Goal: Task Accomplishment & Management: Use online tool/utility

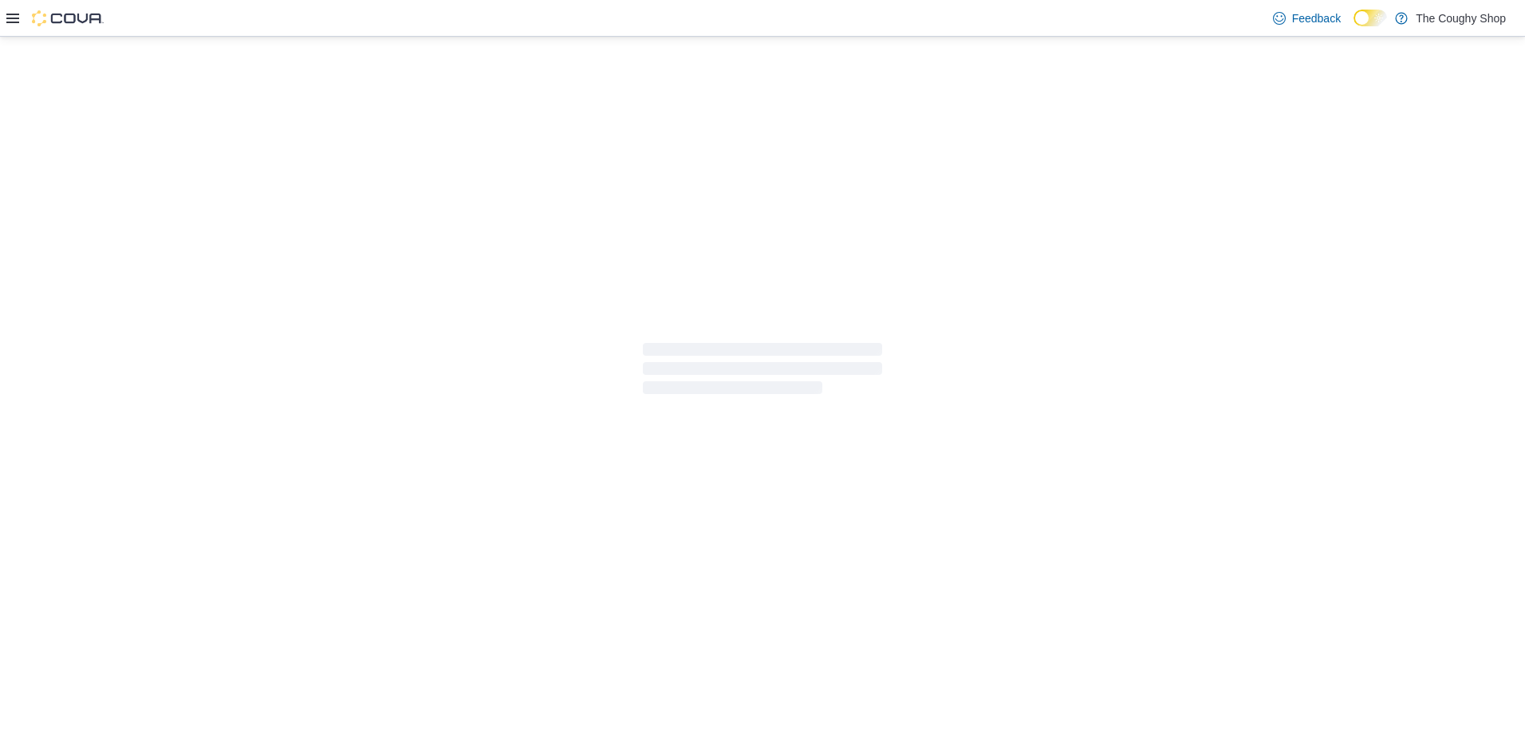
click at [695, 494] on div at bounding box center [762, 369] width 1525 height 664
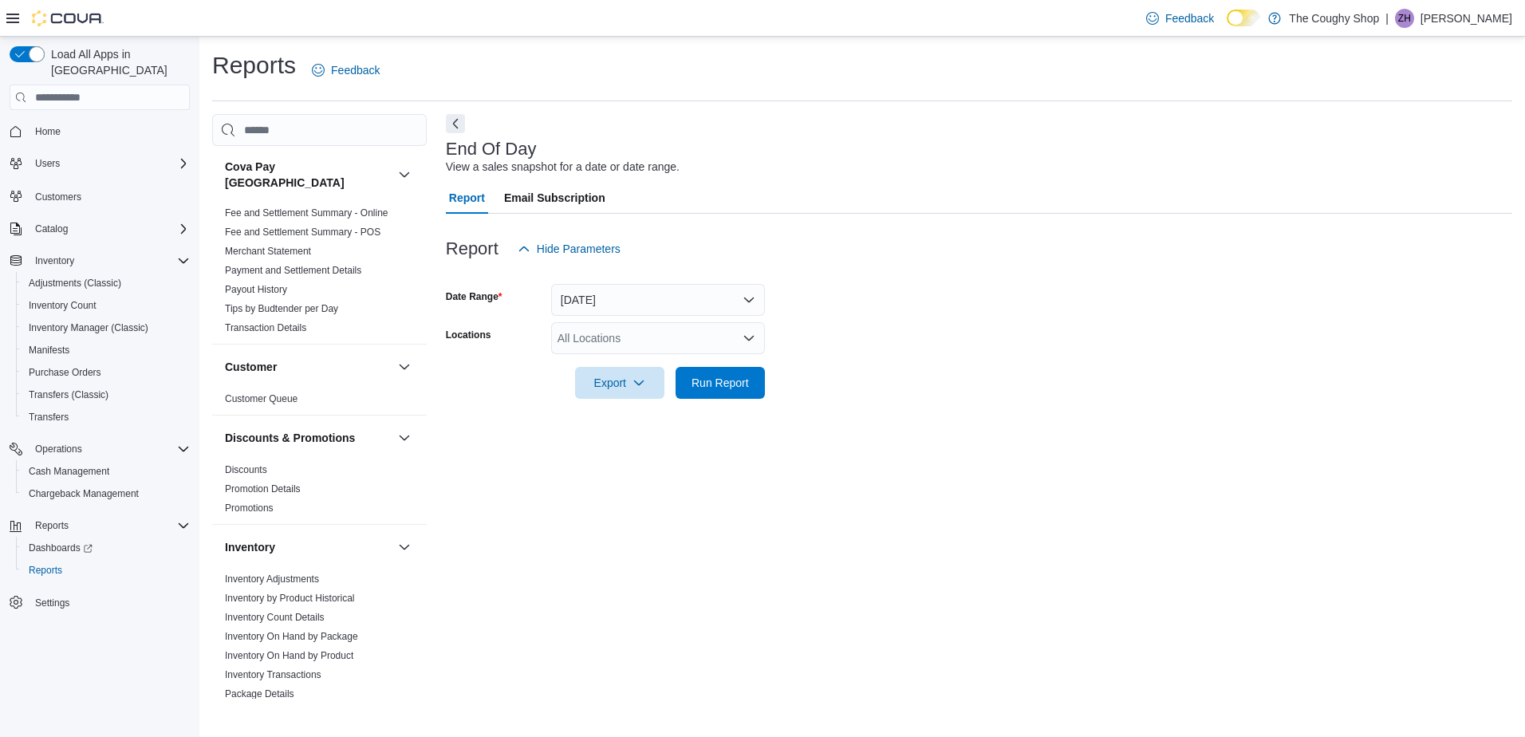
click at [598, 342] on div "All Locations" at bounding box center [658, 338] width 214 height 32
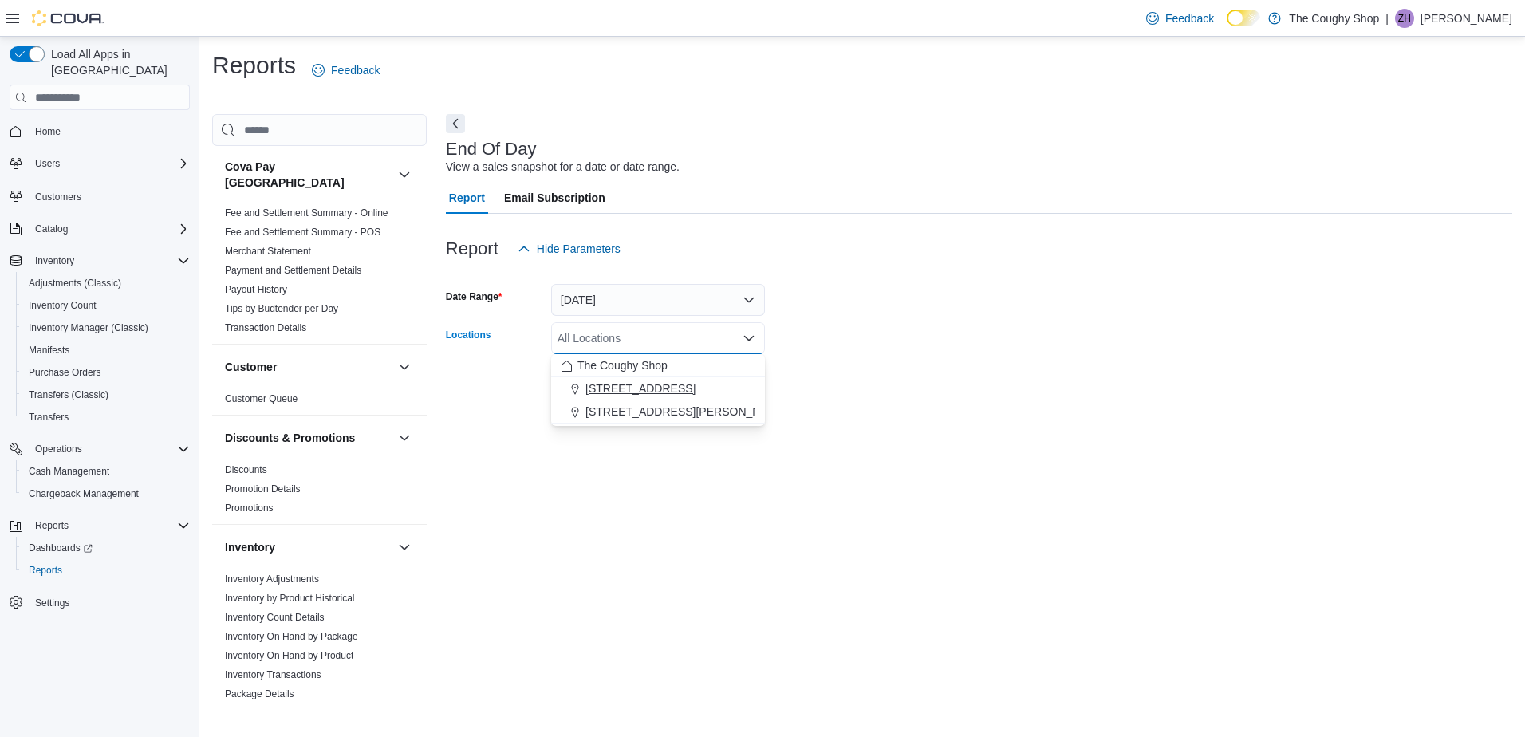
click at [612, 385] on span "[STREET_ADDRESS]" at bounding box center [640, 388] width 110 height 16
click at [586, 490] on div "End Of Day View a sales snapshot for a date or date range. Report Email Subscri…" at bounding box center [979, 406] width 1066 height 585
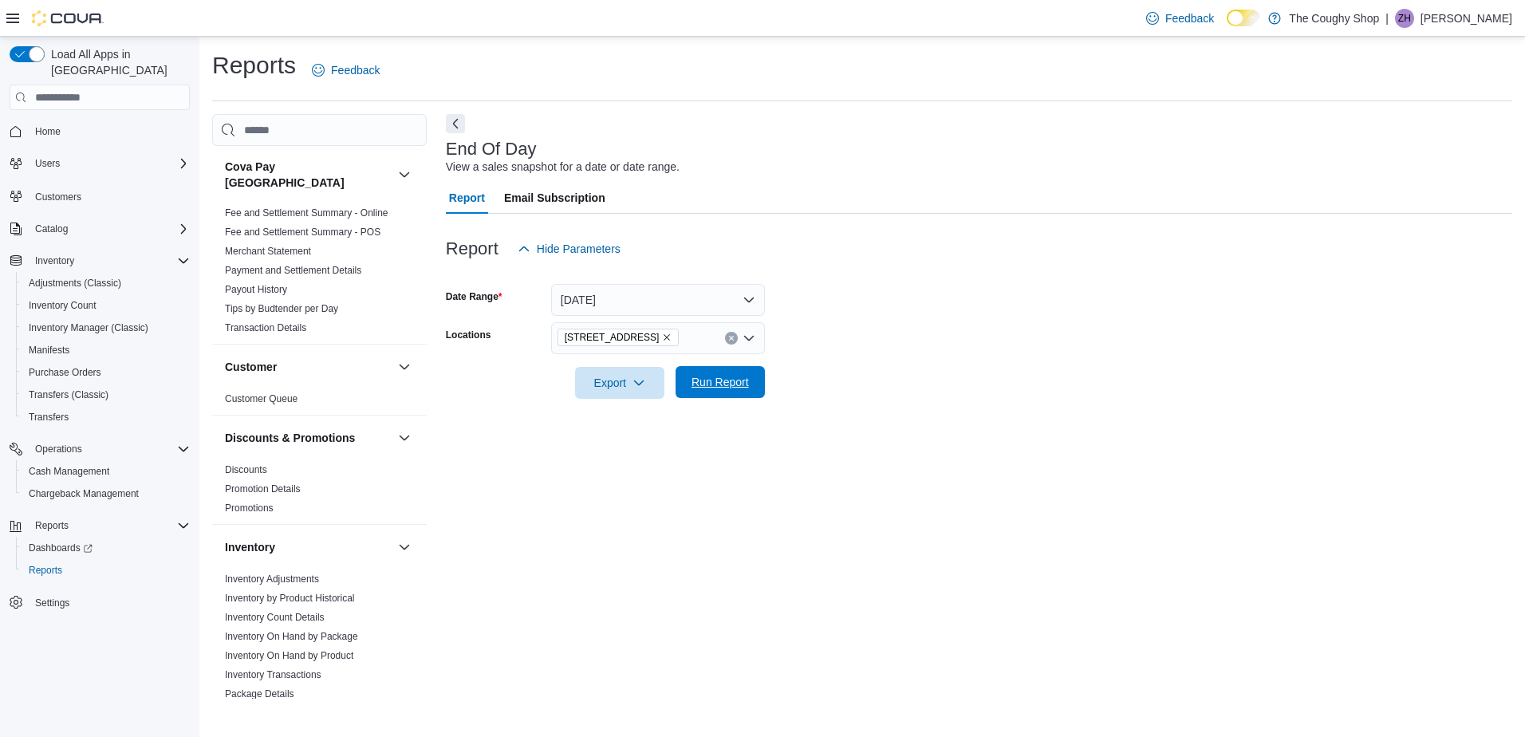
click at [735, 384] on span "Run Report" at bounding box center [719, 382] width 57 height 16
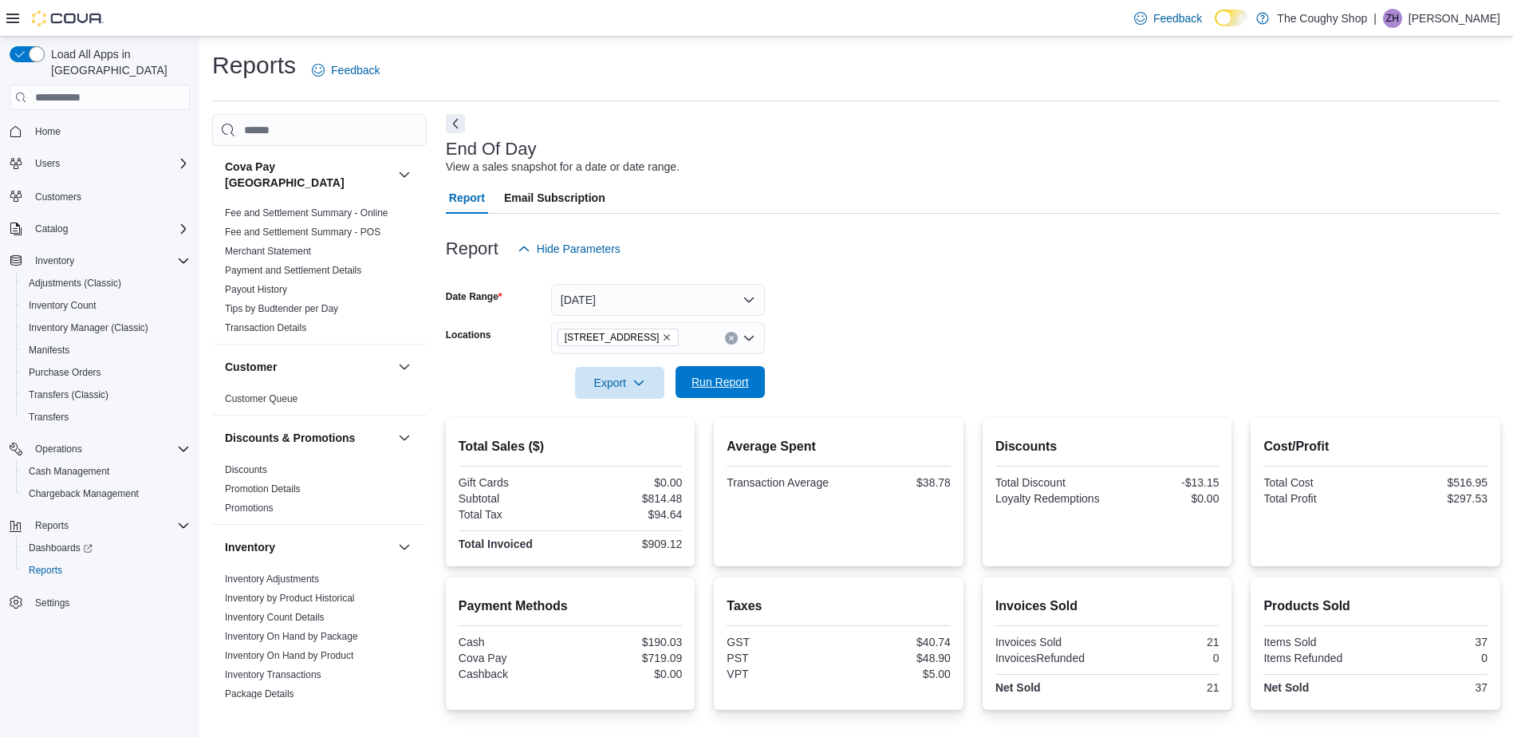
scroll to position [139, 0]
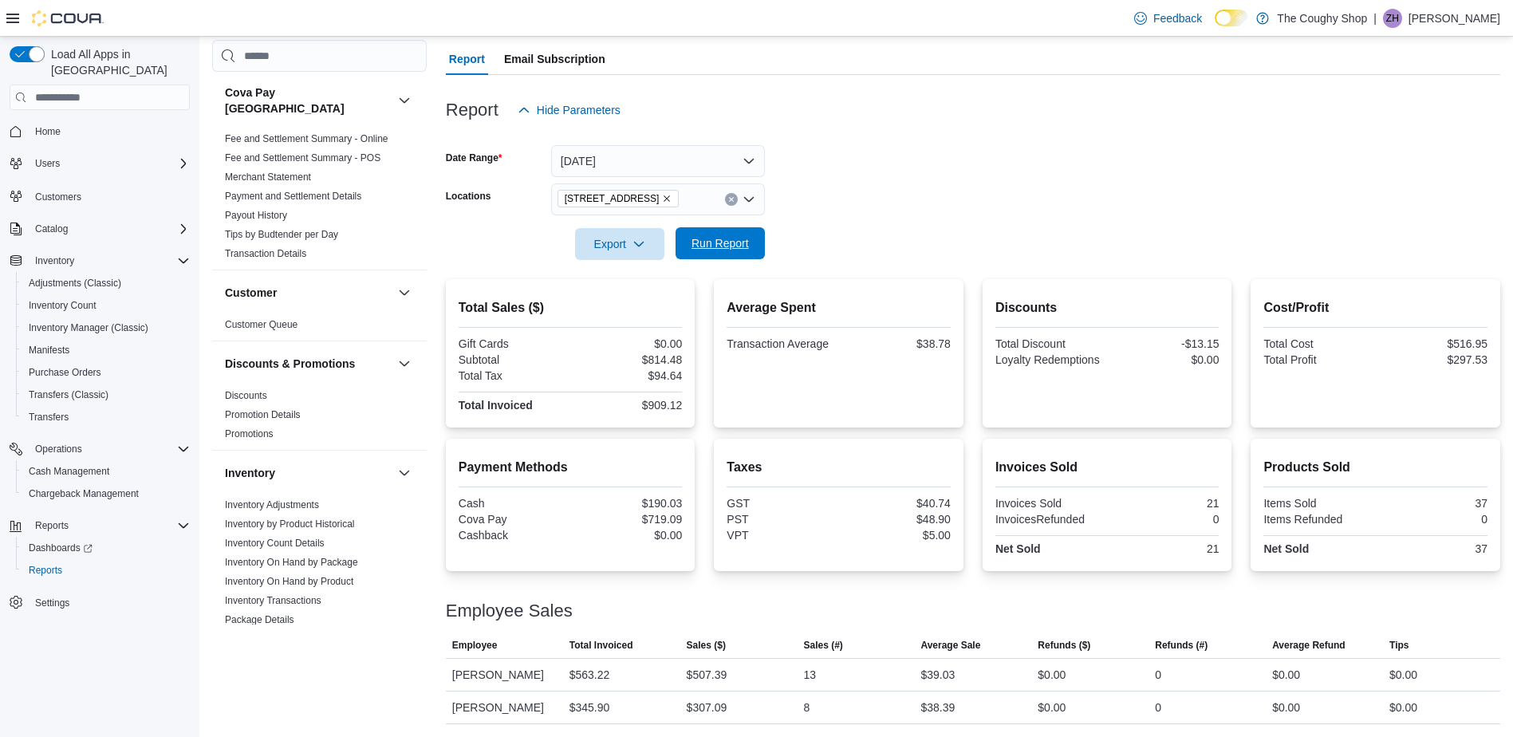
click at [735, 384] on div "Average Spent Transaction Average $38.78" at bounding box center [839, 353] width 224 height 123
click at [715, 249] on span "Run Report" at bounding box center [719, 243] width 57 height 16
click at [664, 195] on icon "Remove 3885 Sherwood Drive from selection in this group" at bounding box center [667, 199] width 10 height 10
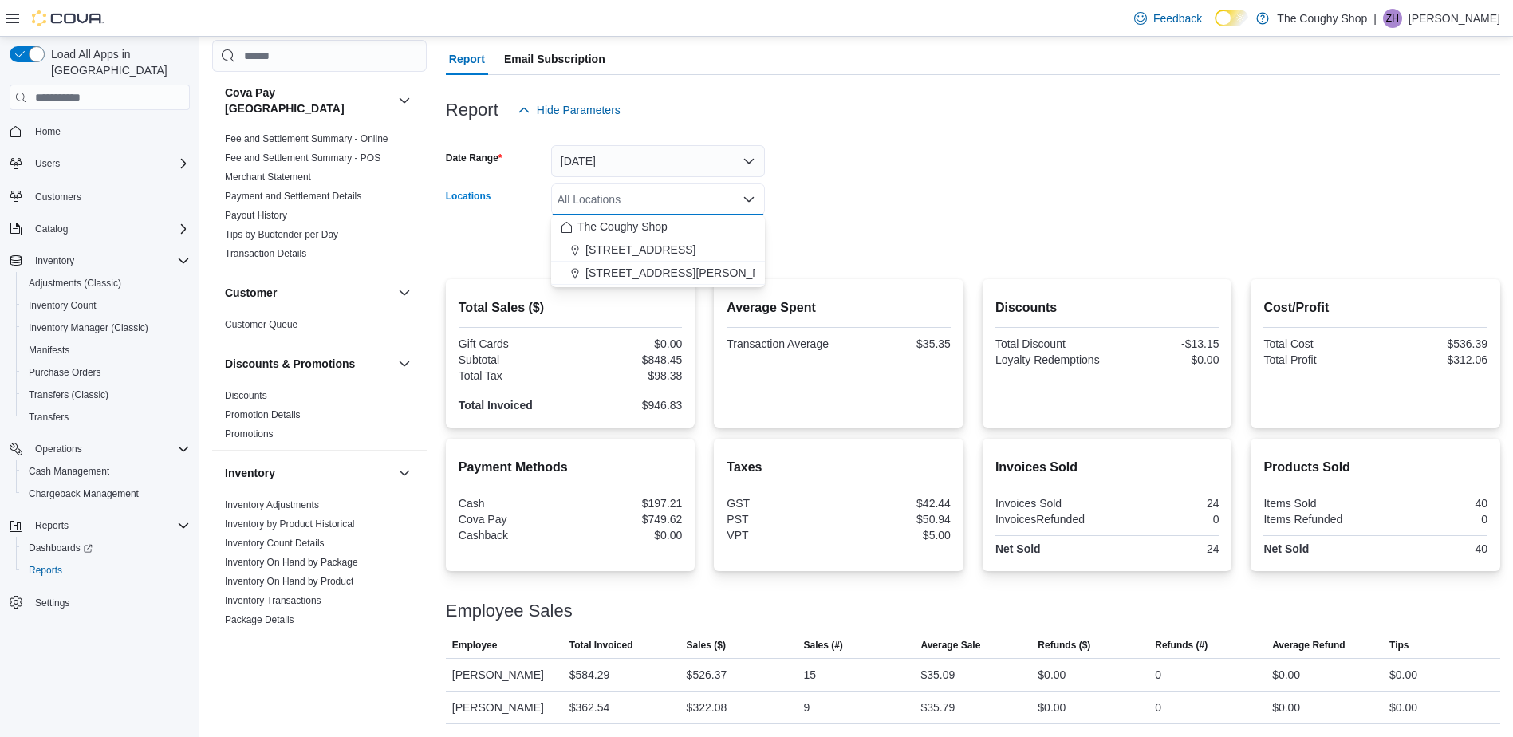
click at [608, 269] on span "[STREET_ADDRESS][PERSON_NAME]" at bounding box center [686, 273] width 203 height 16
click at [912, 203] on form "Date Range Today Locations 4621 Albert Street Combo box. Selected. 4621 Albert …" at bounding box center [973, 193] width 1054 height 134
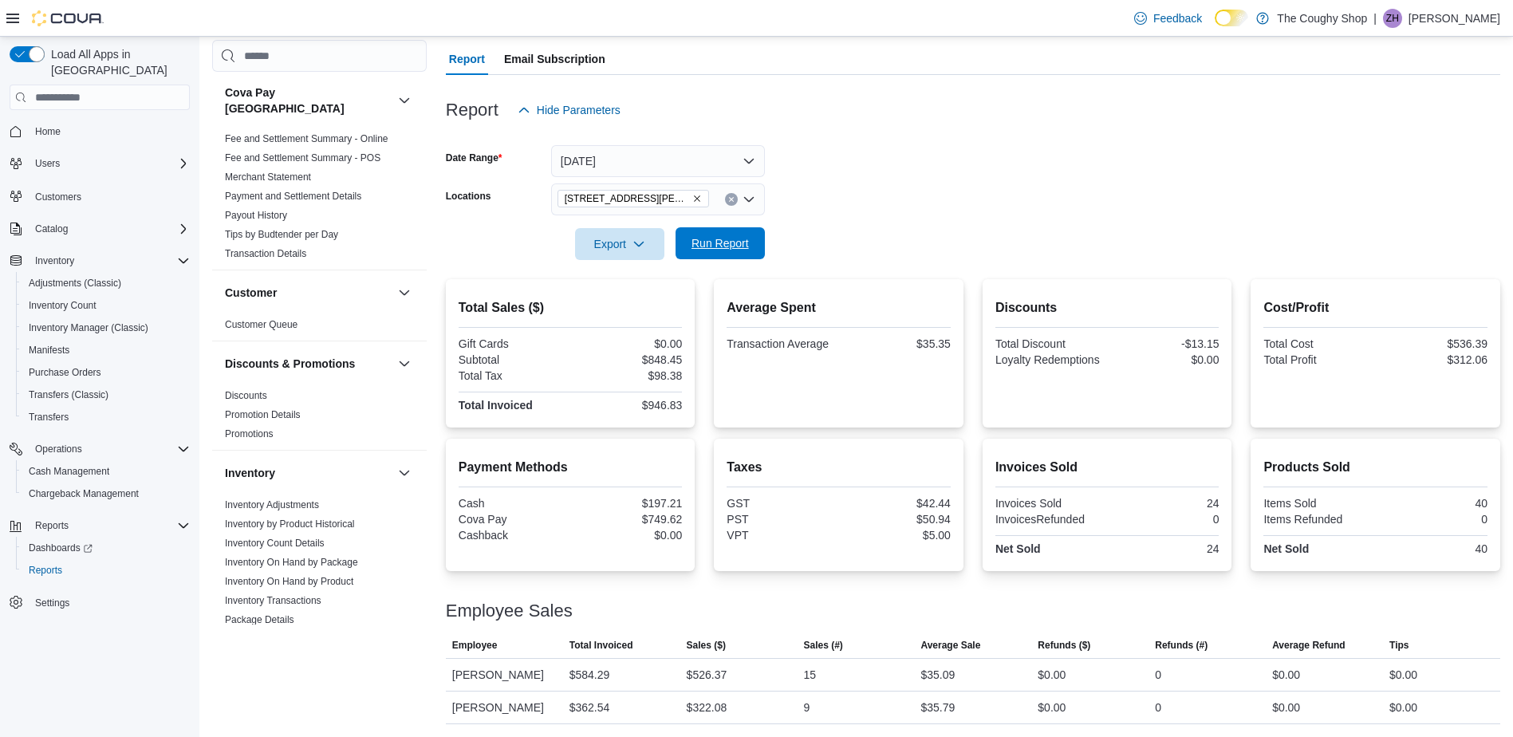
click at [731, 241] on span "Run Report" at bounding box center [719, 243] width 57 height 16
click at [692, 195] on icon "Remove 4621 Albert Street from selection in this group" at bounding box center [697, 199] width 10 height 10
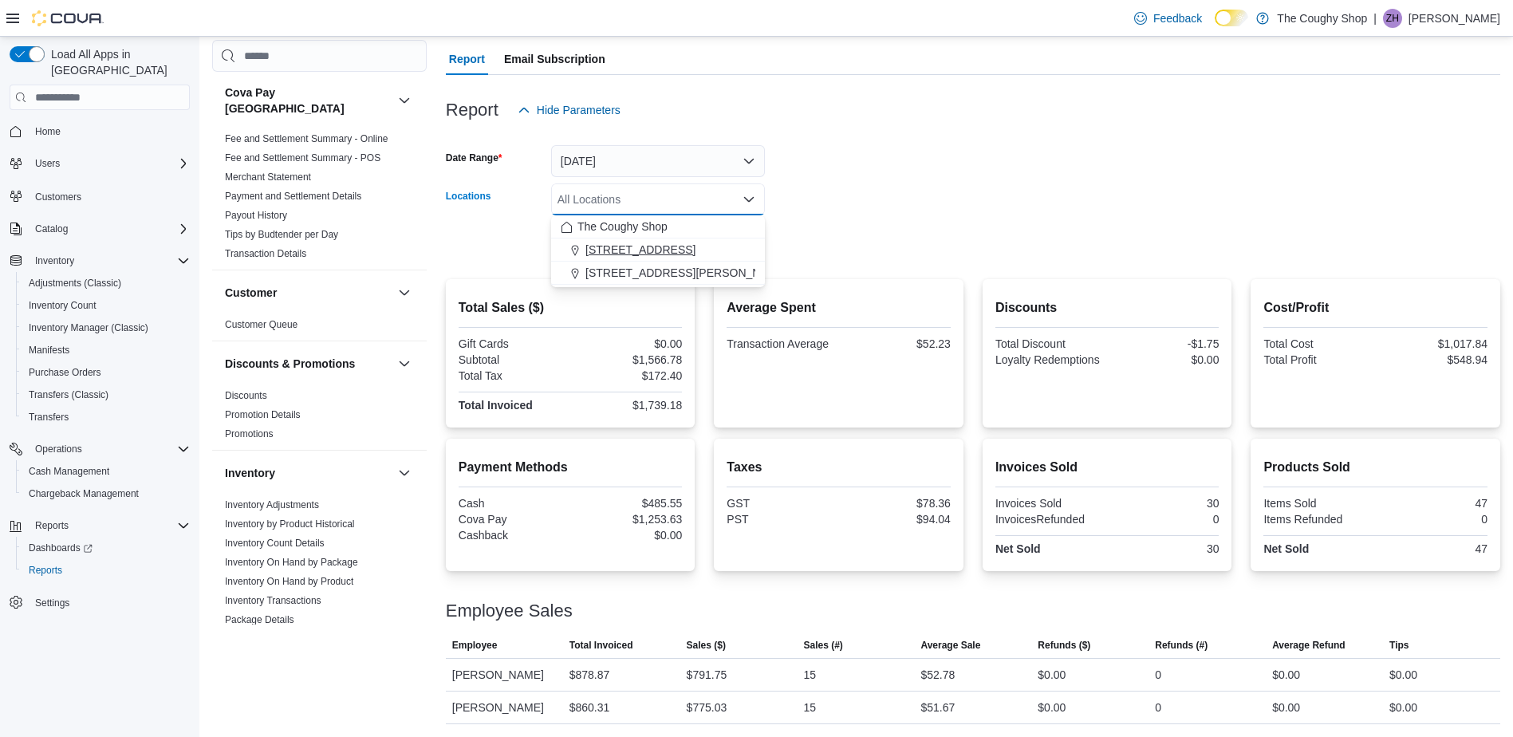
click at [613, 251] on span "[STREET_ADDRESS]" at bounding box center [640, 250] width 110 height 16
click at [1028, 160] on form "Date Range Today Locations 3885 Sherwood Drive Combo box. Selected. 3885 Sherwo…" at bounding box center [973, 193] width 1054 height 134
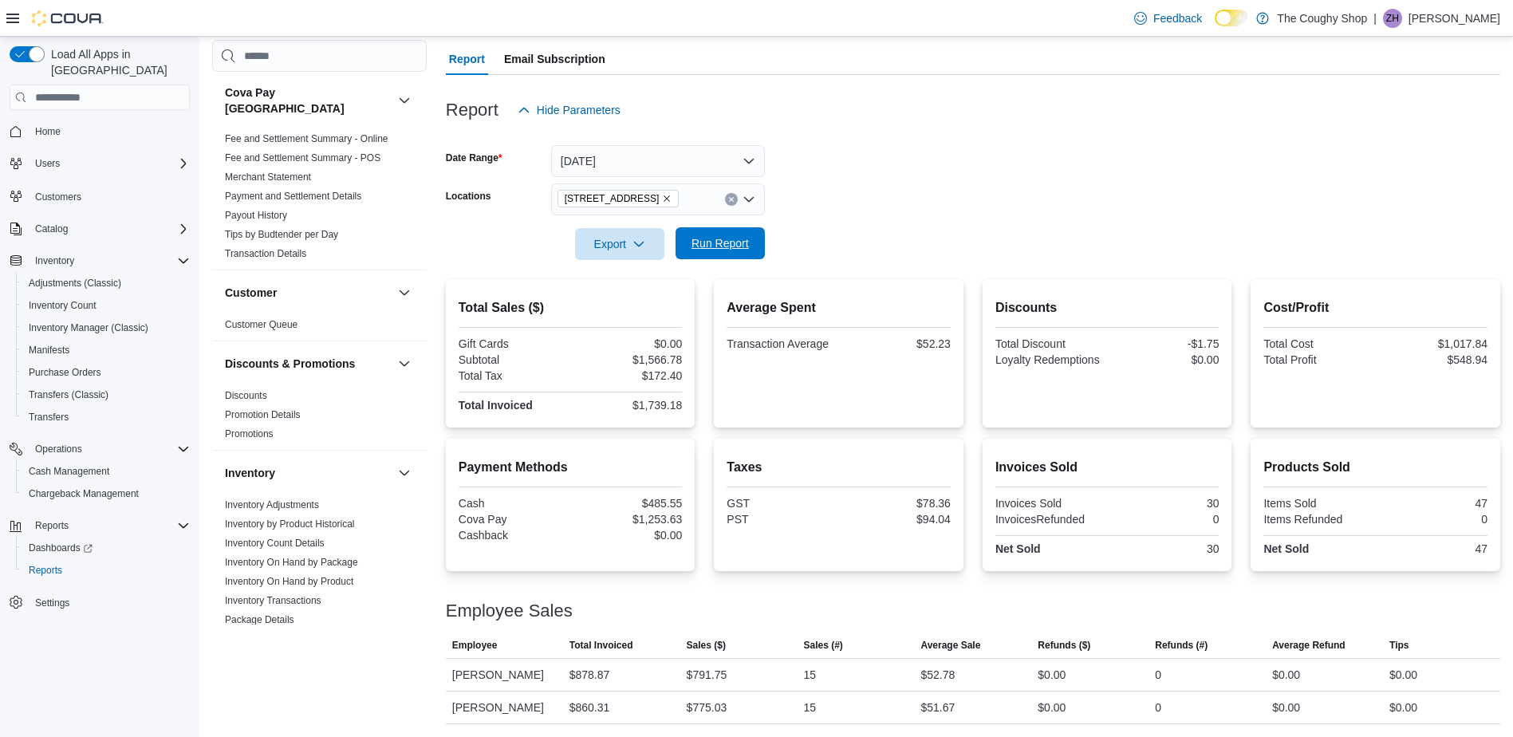
click at [722, 247] on span "Run Report" at bounding box center [719, 243] width 57 height 16
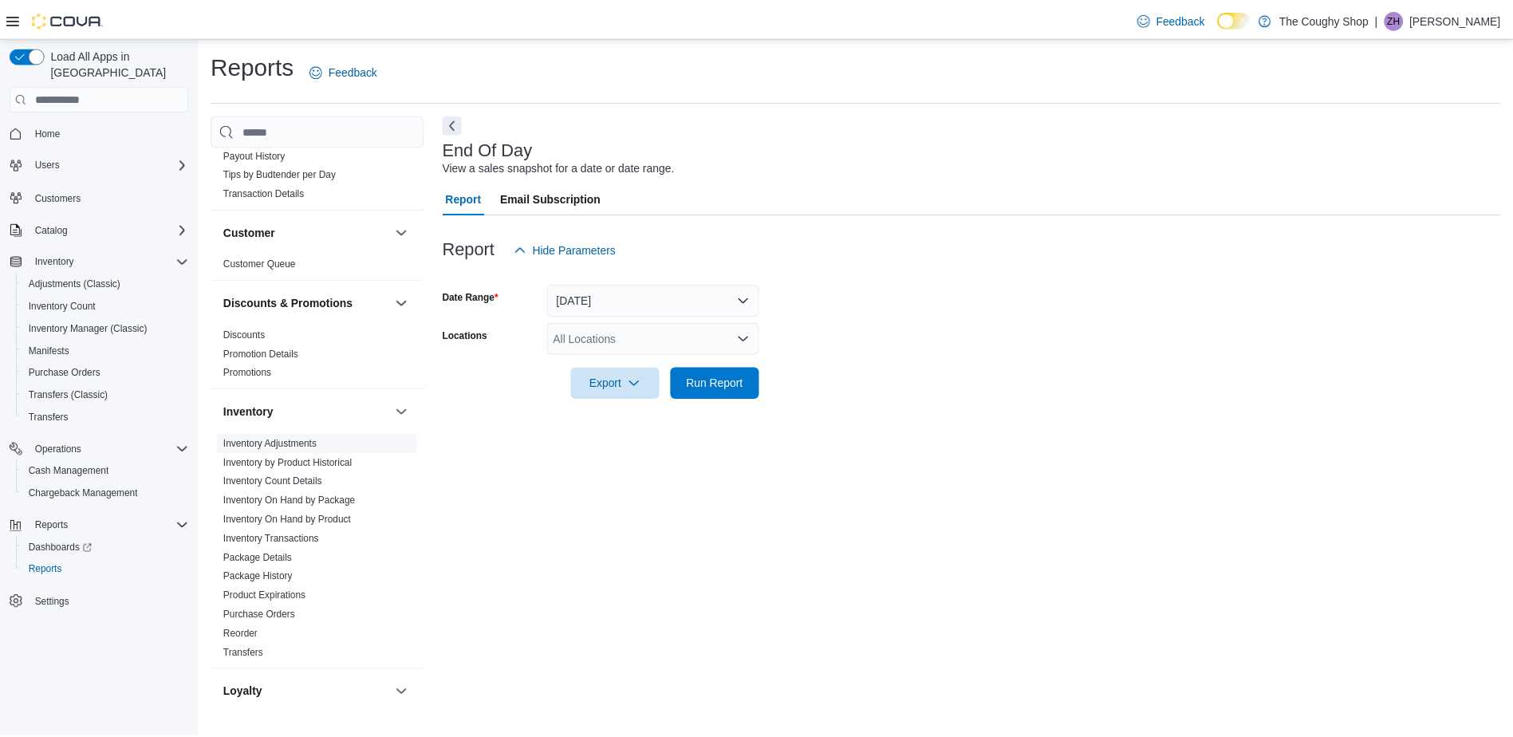
scroll to position [162, 0]
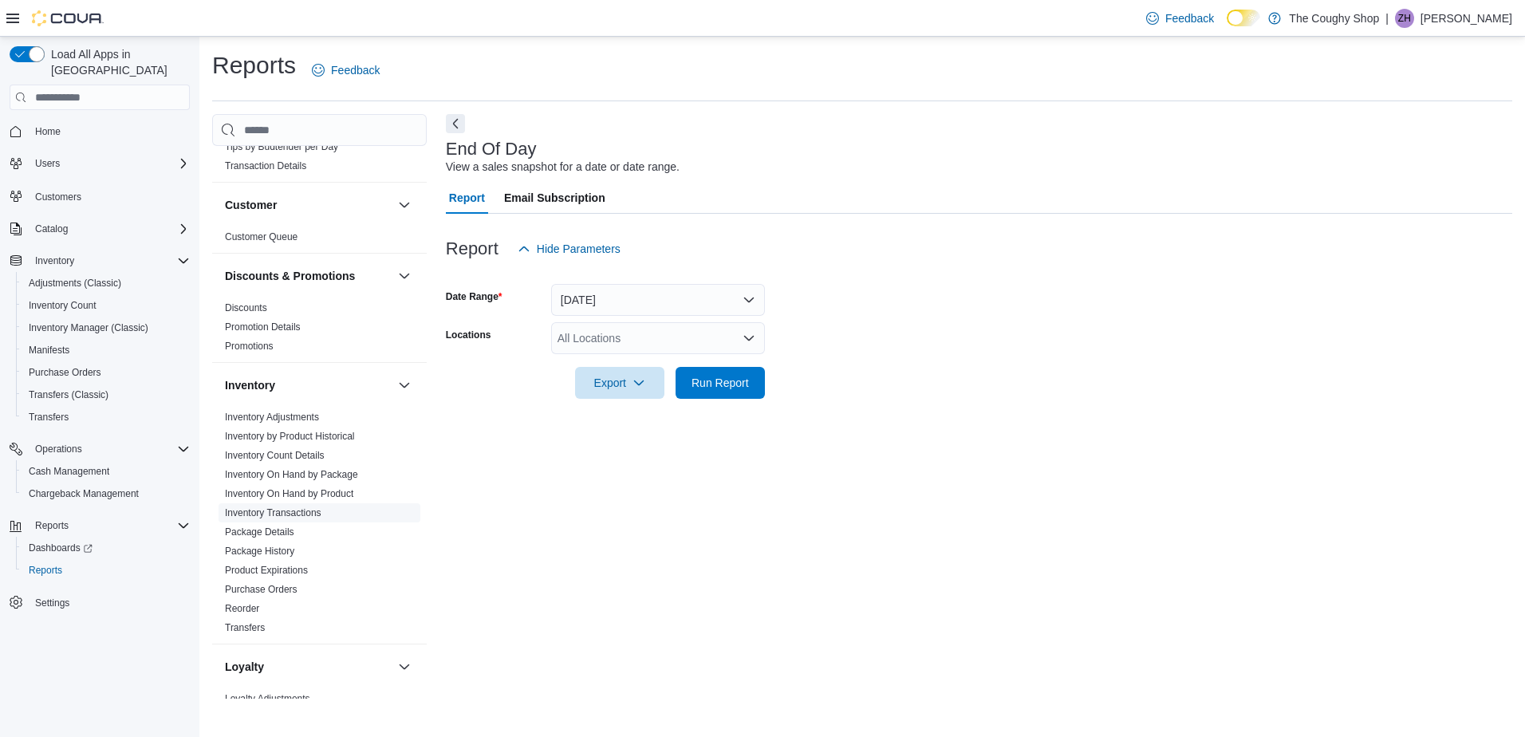
click at [285, 507] on link "Inventory Transactions" at bounding box center [273, 512] width 97 height 11
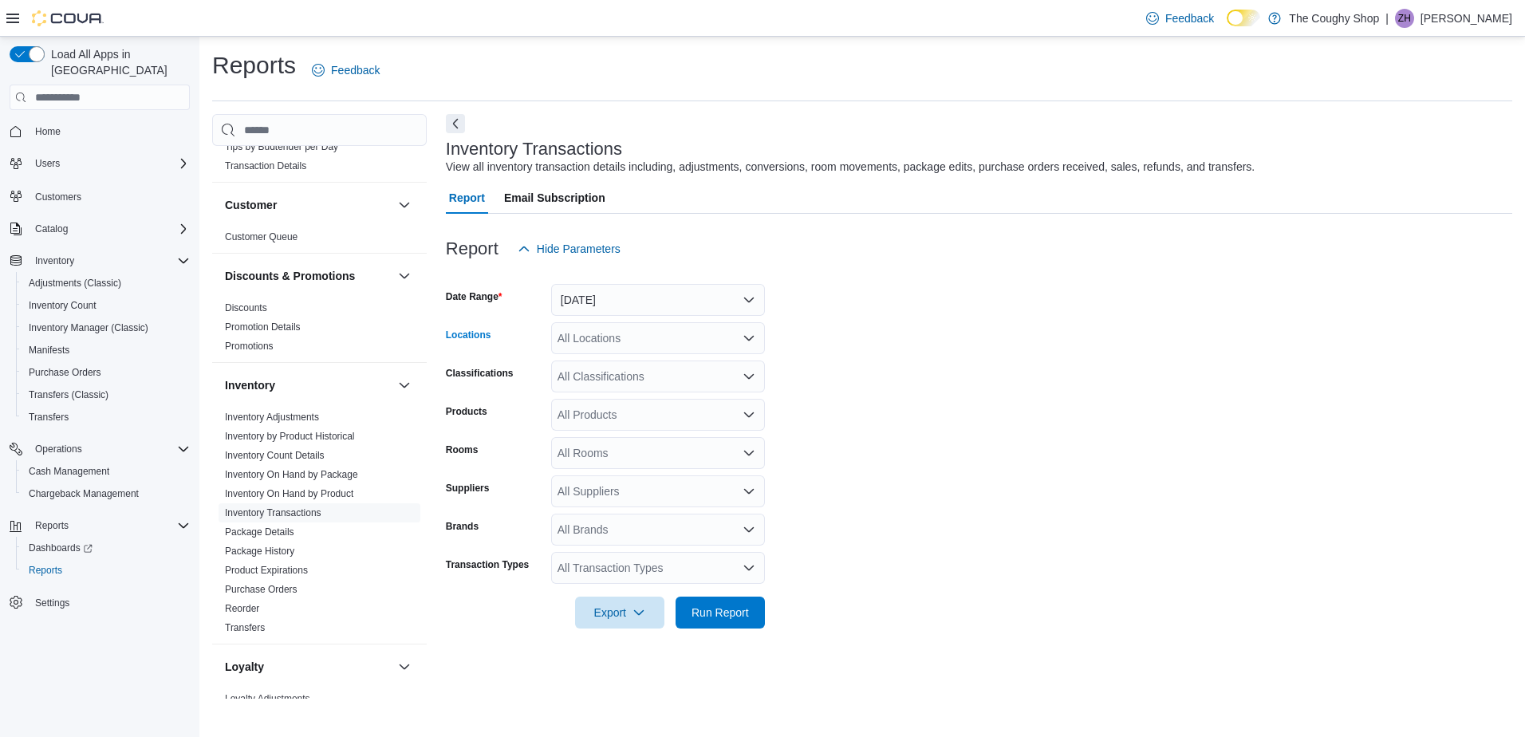
click at [617, 342] on div "All Locations" at bounding box center [658, 338] width 214 height 32
click at [897, 387] on form "Date Range [DATE] Locations All Locations Combo box. Selected. Combo box input.…" at bounding box center [979, 447] width 1066 height 364
click at [654, 343] on div "All Locations" at bounding box center [658, 338] width 214 height 32
click at [622, 378] on button "[STREET_ADDRESS]" at bounding box center [658, 388] width 214 height 23
click at [988, 392] on form "Date Range [DATE] Locations [STREET_ADDRESS] Combo box. Selected. [STREET_ADDRE…" at bounding box center [979, 447] width 1066 height 364
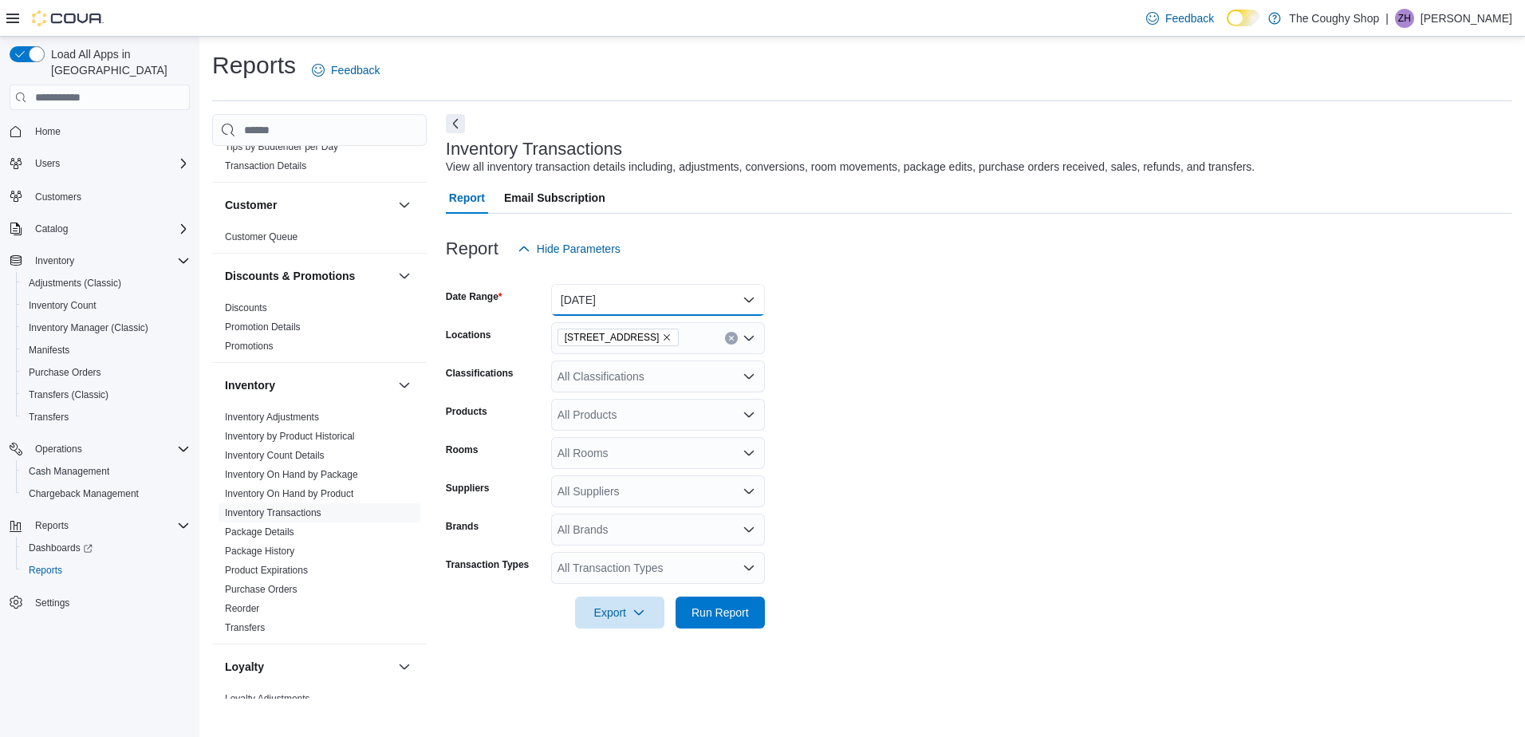
click at [630, 305] on button "[DATE]" at bounding box center [658, 300] width 214 height 32
click at [976, 385] on form "Date Range [DATE] Locations [STREET_ADDRESS] Classifications All Classification…" at bounding box center [979, 447] width 1066 height 364
click at [605, 298] on button "[DATE]" at bounding box center [658, 300] width 214 height 32
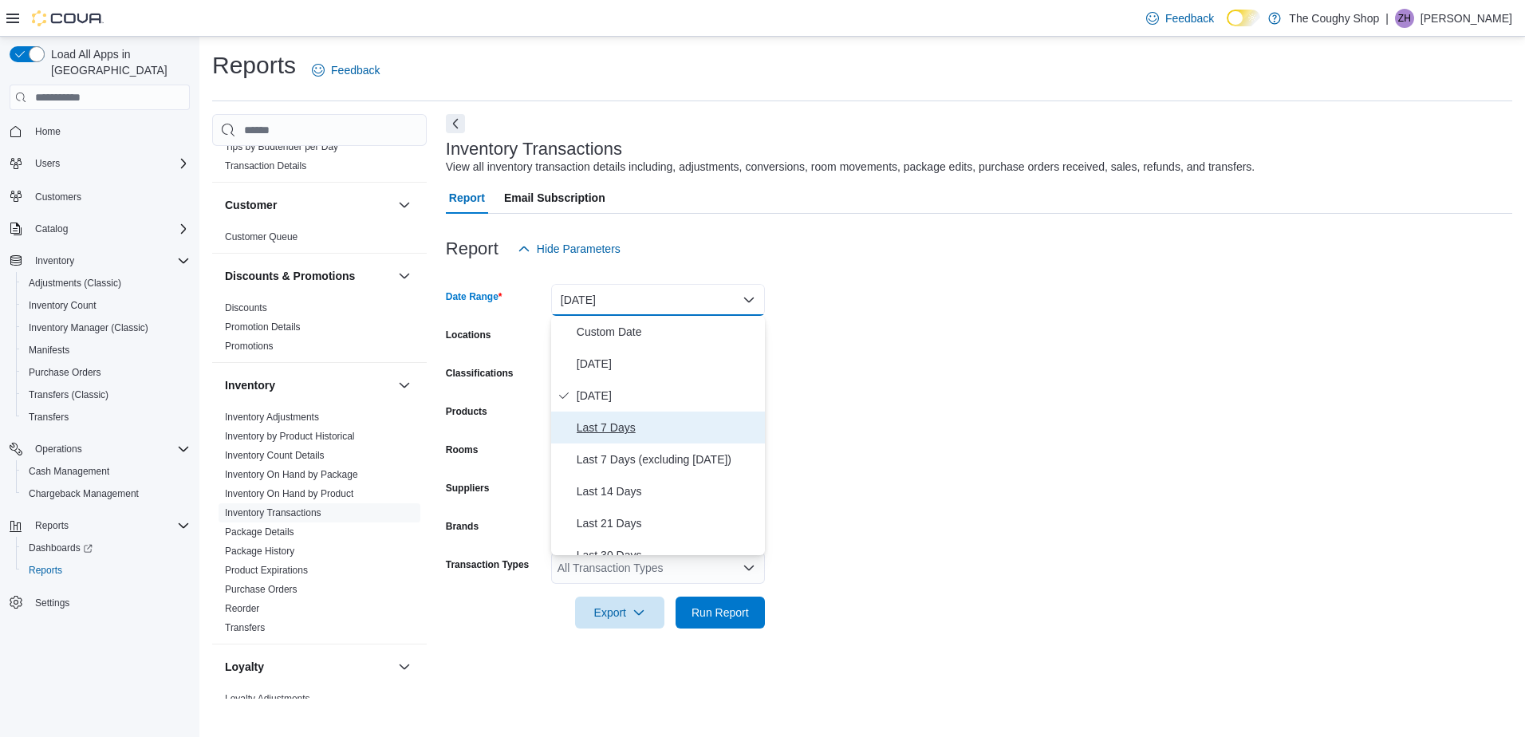
click at [605, 427] on span "Last 7 Days" at bounding box center [668, 427] width 182 height 19
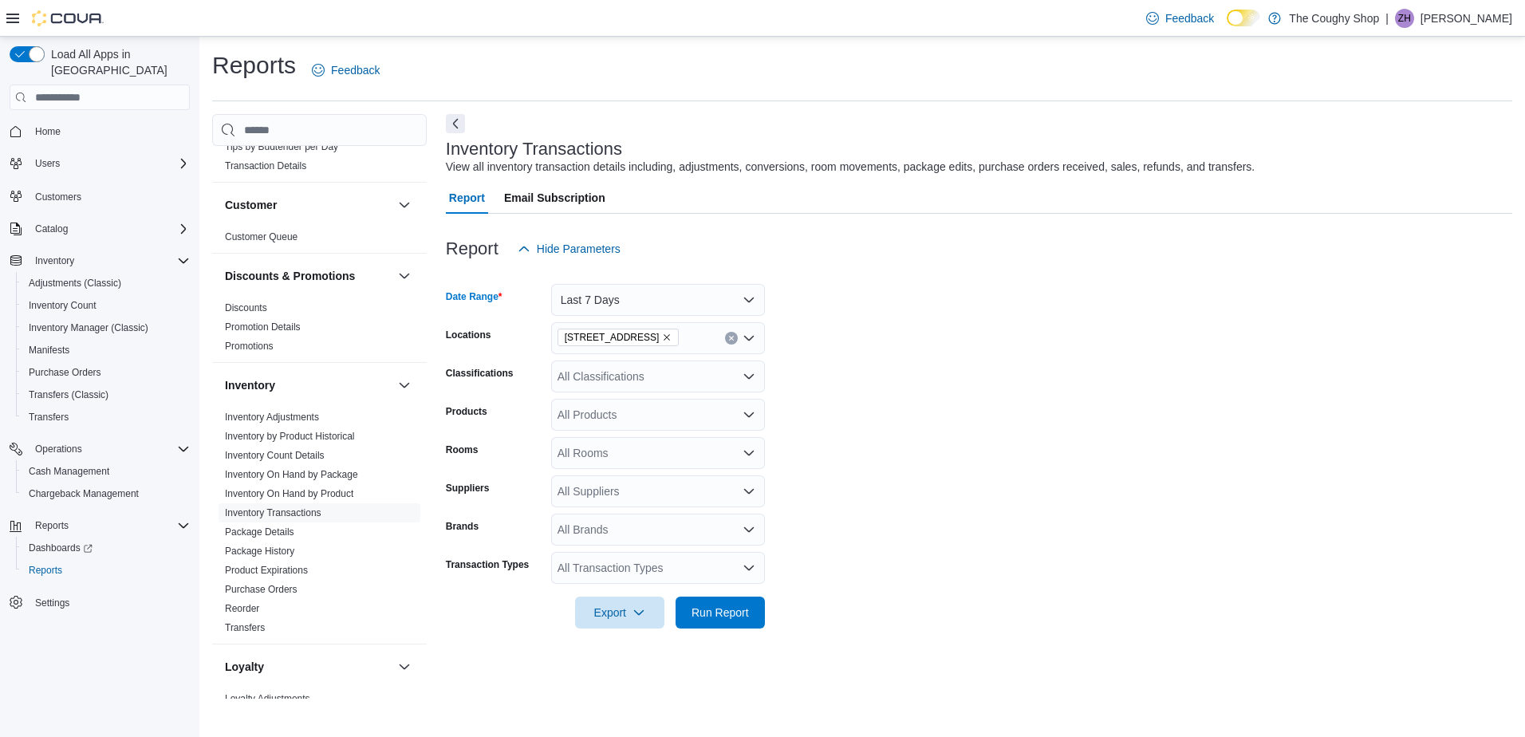
click at [890, 396] on form "Date Range Last 7 Days Locations [STREET_ADDRESS] Classifications All Classific…" at bounding box center [979, 447] width 1066 height 364
click at [603, 567] on div "All Transaction Types" at bounding box center [658, 568] width 214 height 32
click at [601, 468] on span "Transfer In" at bounding box center [658, 473] width 195 height 16
click at [600, 451] on span "Transfer Out" at bounding box center [658, 450] width 195 height 16
click at [692, 642] on span "Run Report" at bounding box center [719, 636] width 57 height 16
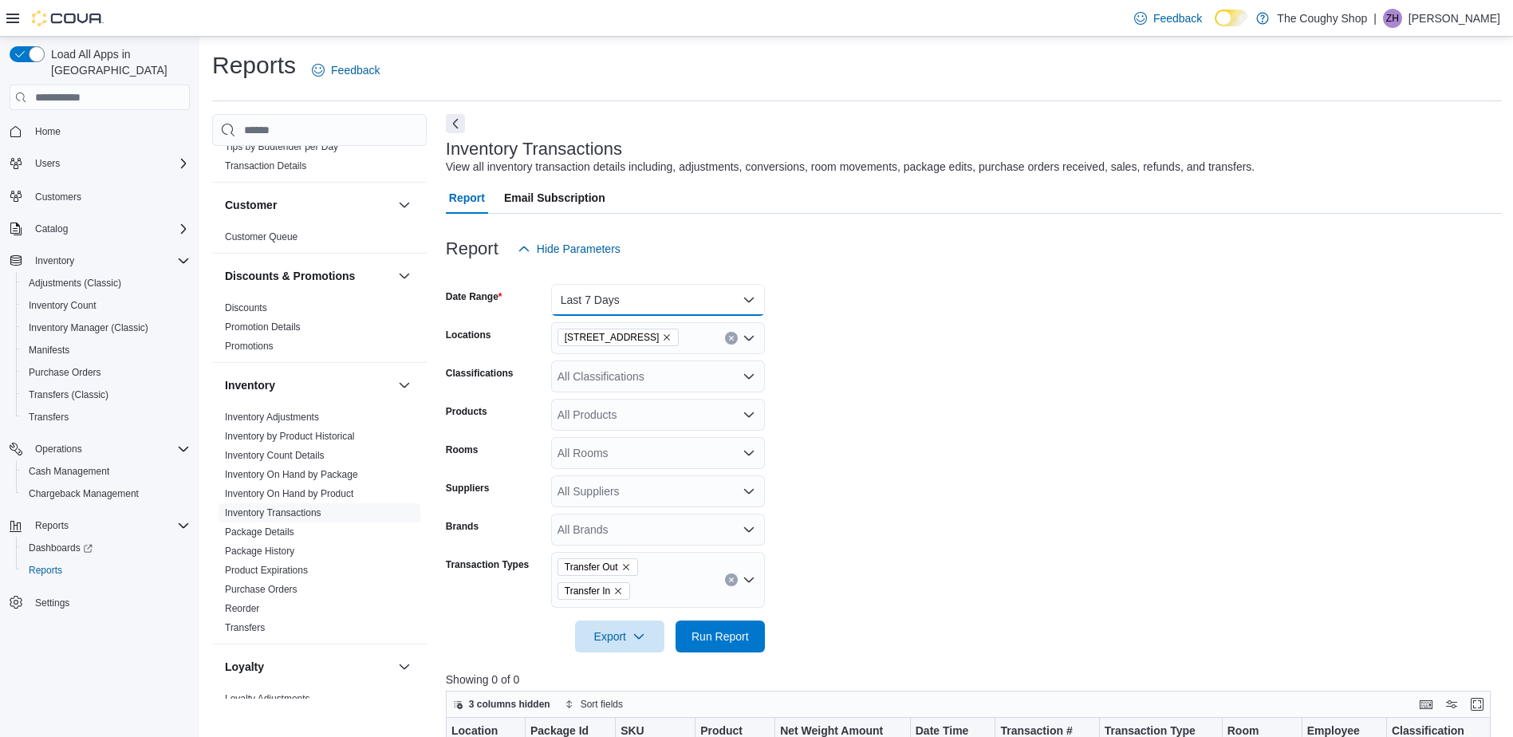
click at [666, 298] on button "Last 7 Days" at bounding box center [658, 300] width 214 height 32
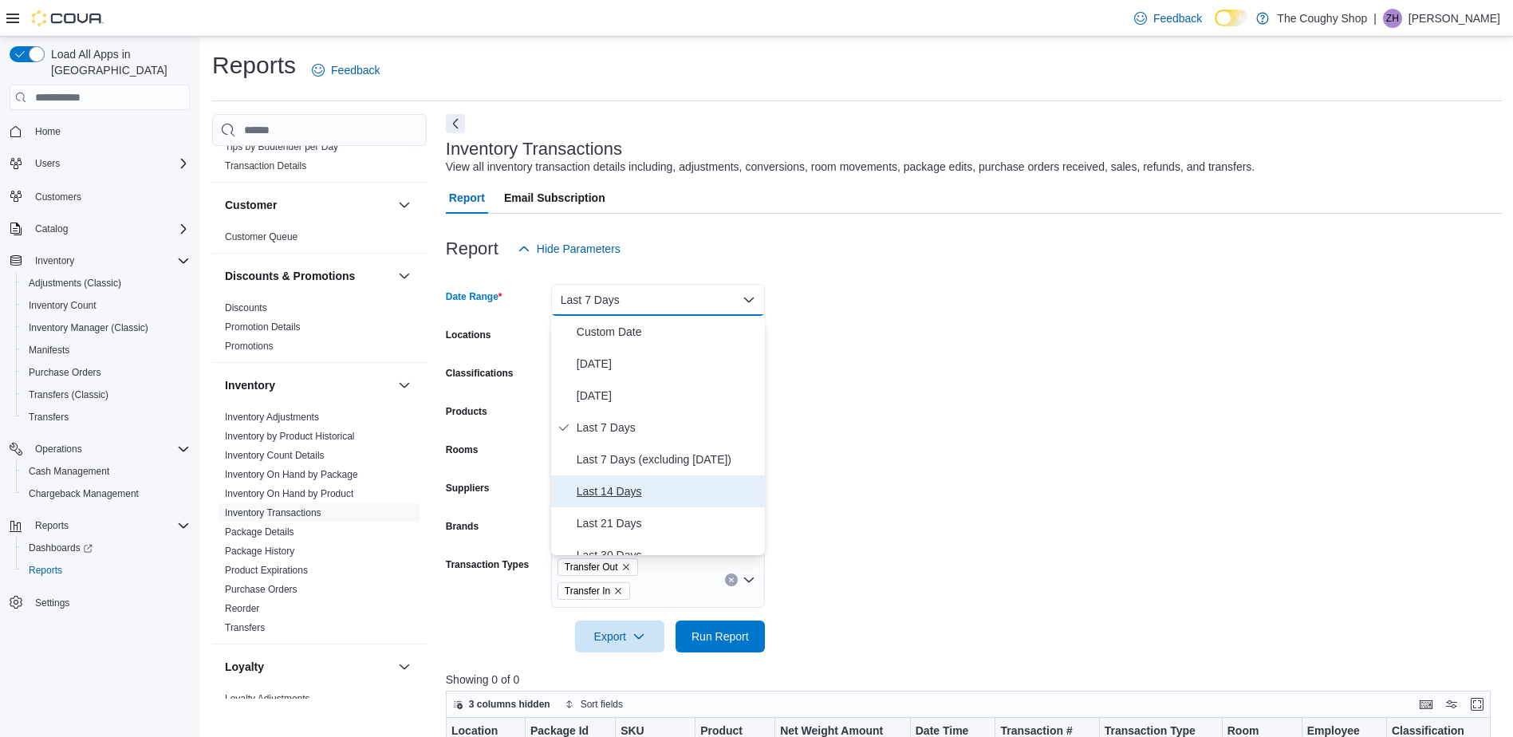
click at [614, 493] on span "Last 14 Days" at bounding box center [668, 491] width 182 height 19
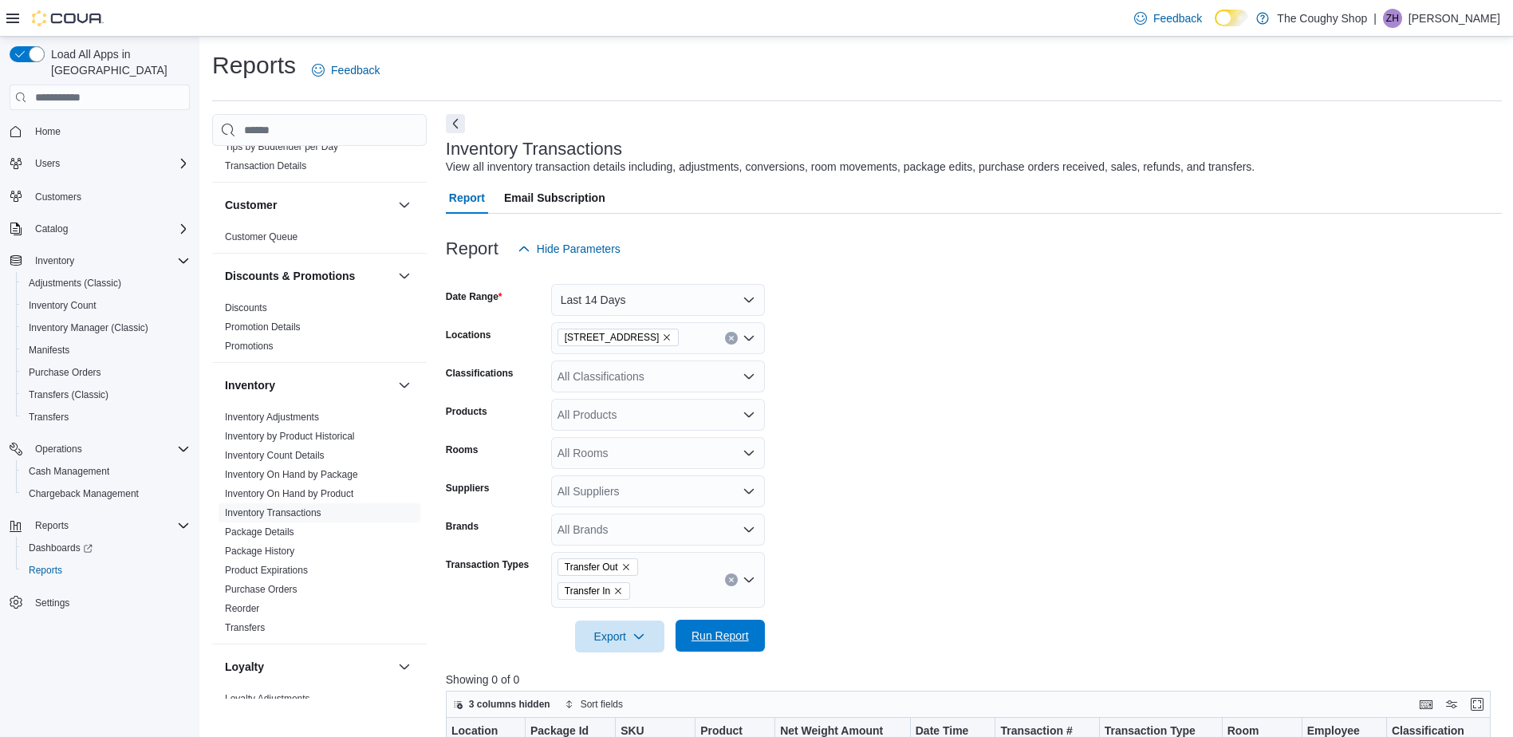
click at [724, 645] on span "Run Report" at bounding box center [720, 636] width 70 height 32
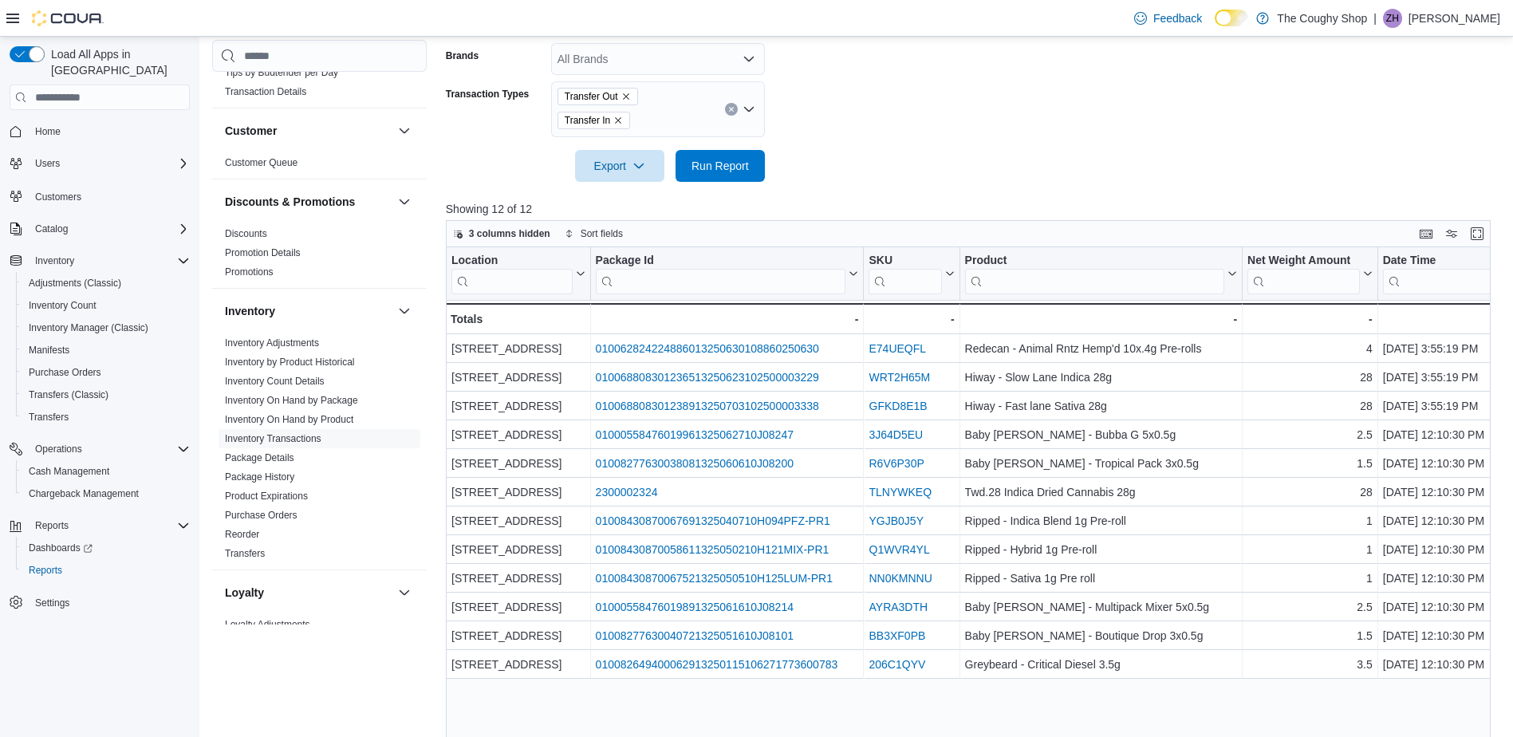
scroll to position [470, 0]
click at [1487, 231] on button "Enter fullscreen" at bounding box center [1476, 233] width 19 height 19
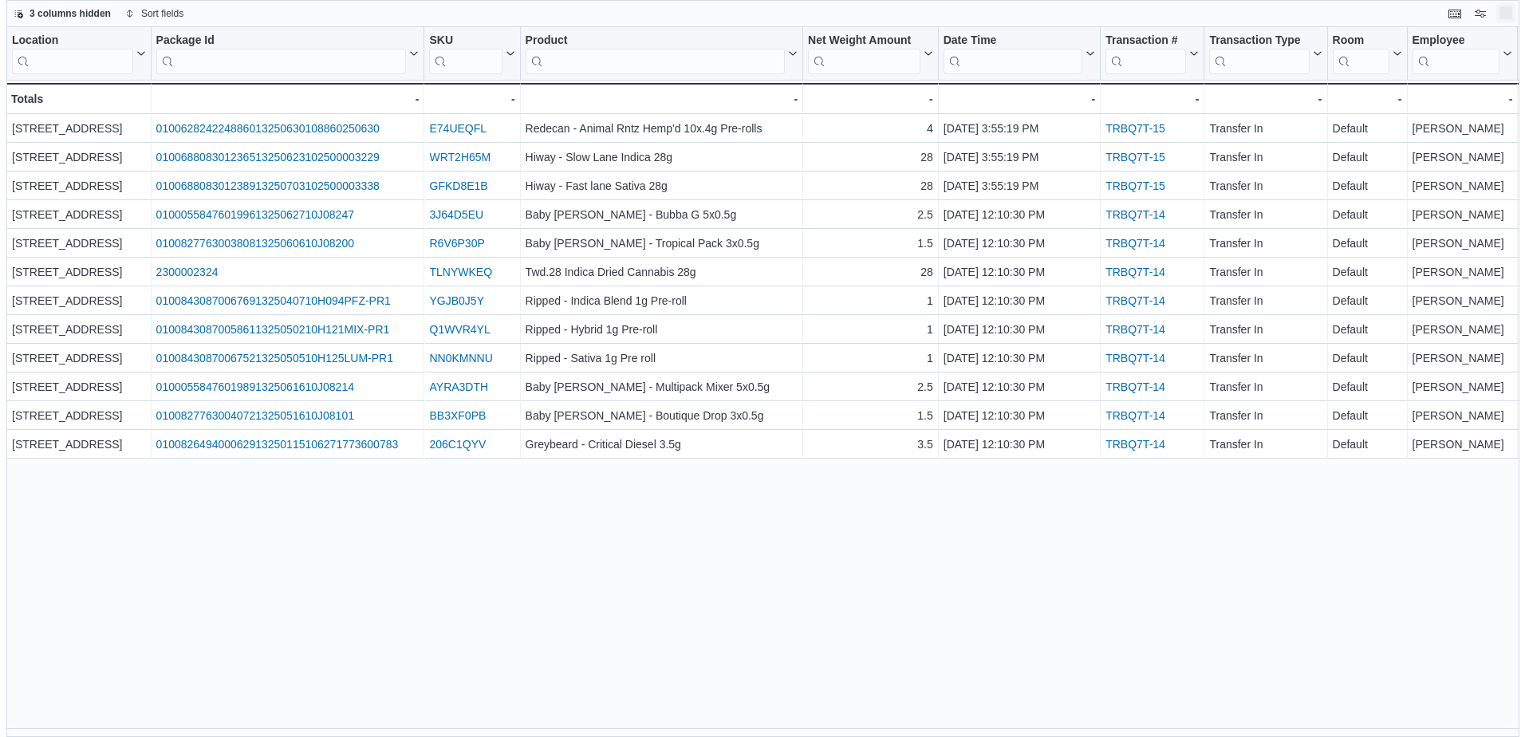
scroll to position [0, 0]
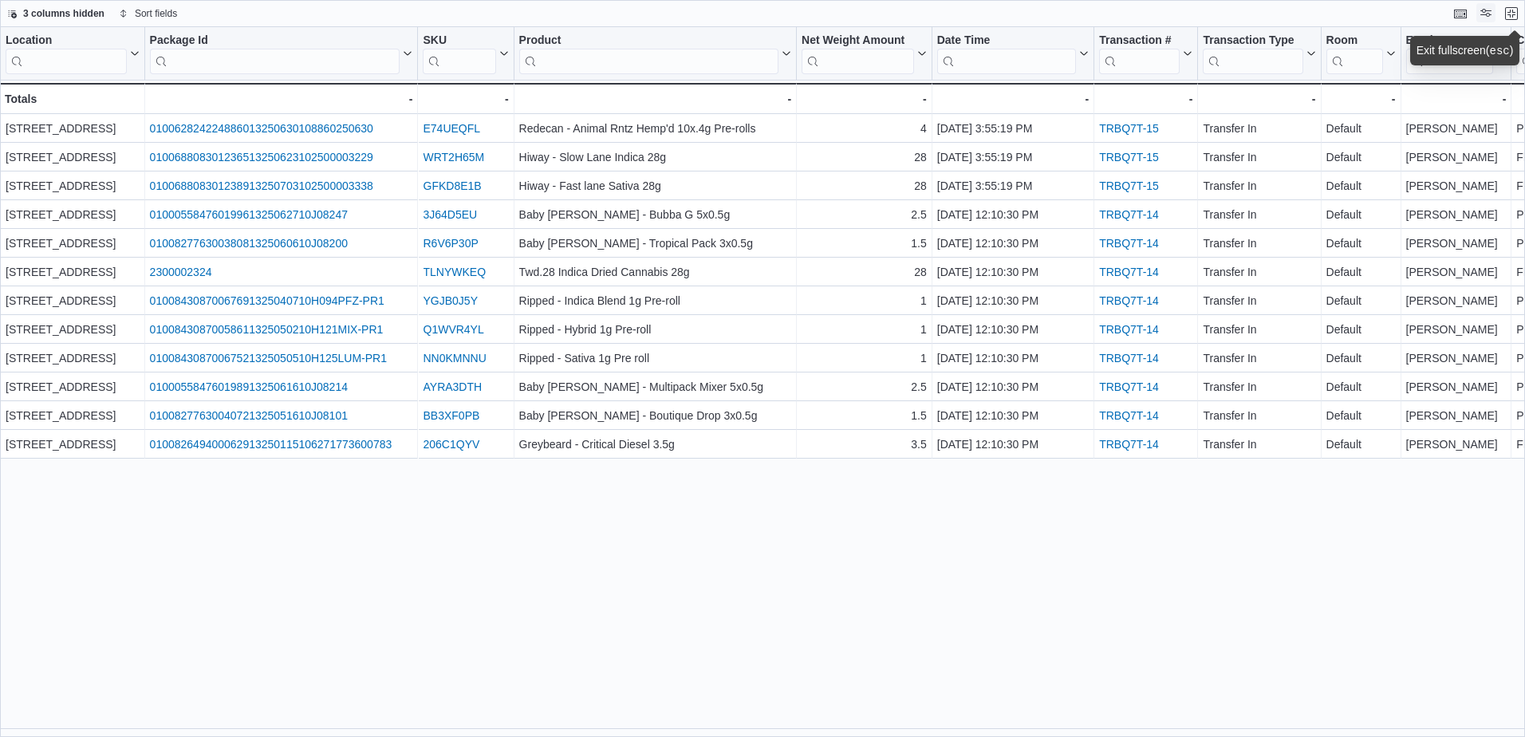
click at [1479, 13] on button "Display options" at bounding box center [1485, 12] width 19 height 19
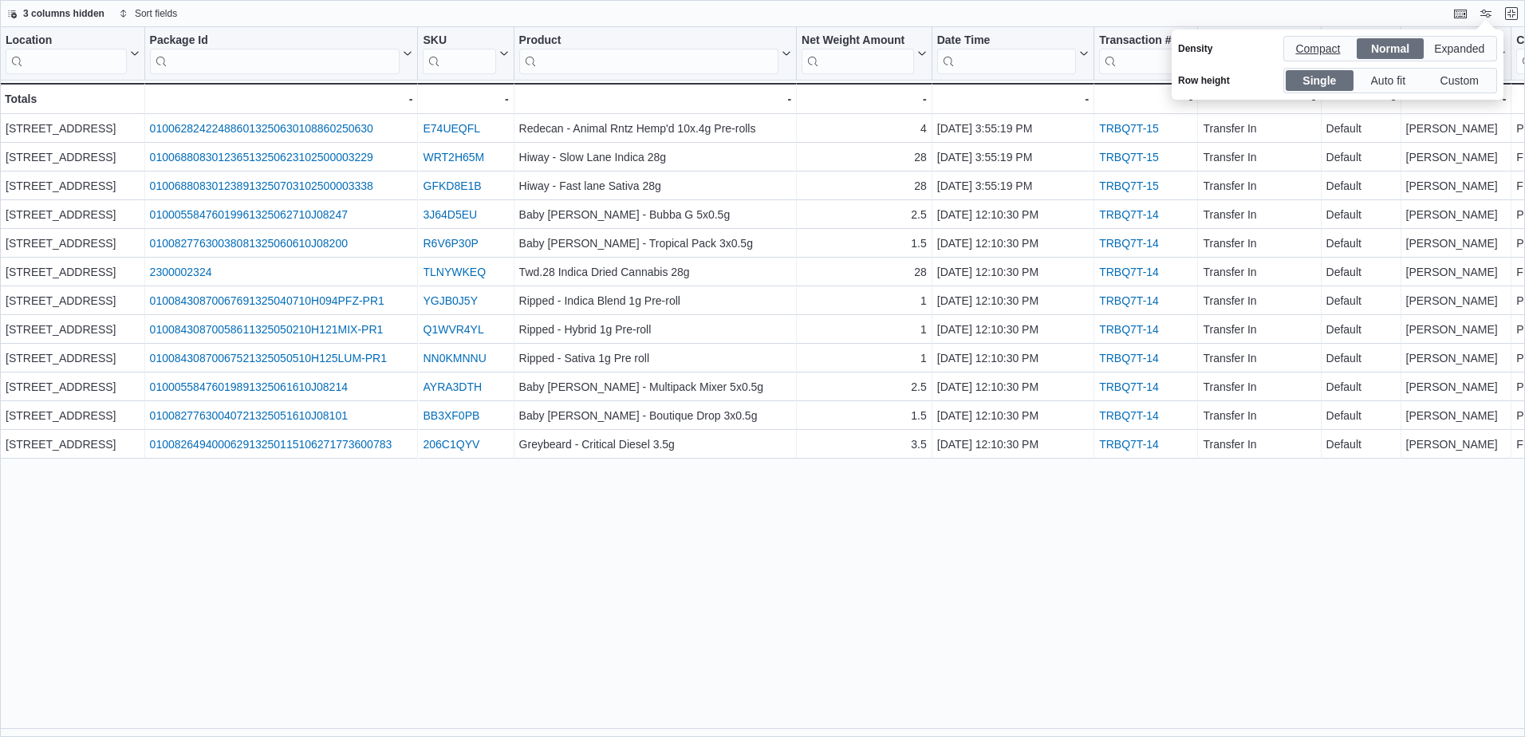
click at [1342, 44] on span "Compact" at bounding box center [1319, 49] width 48 height 24
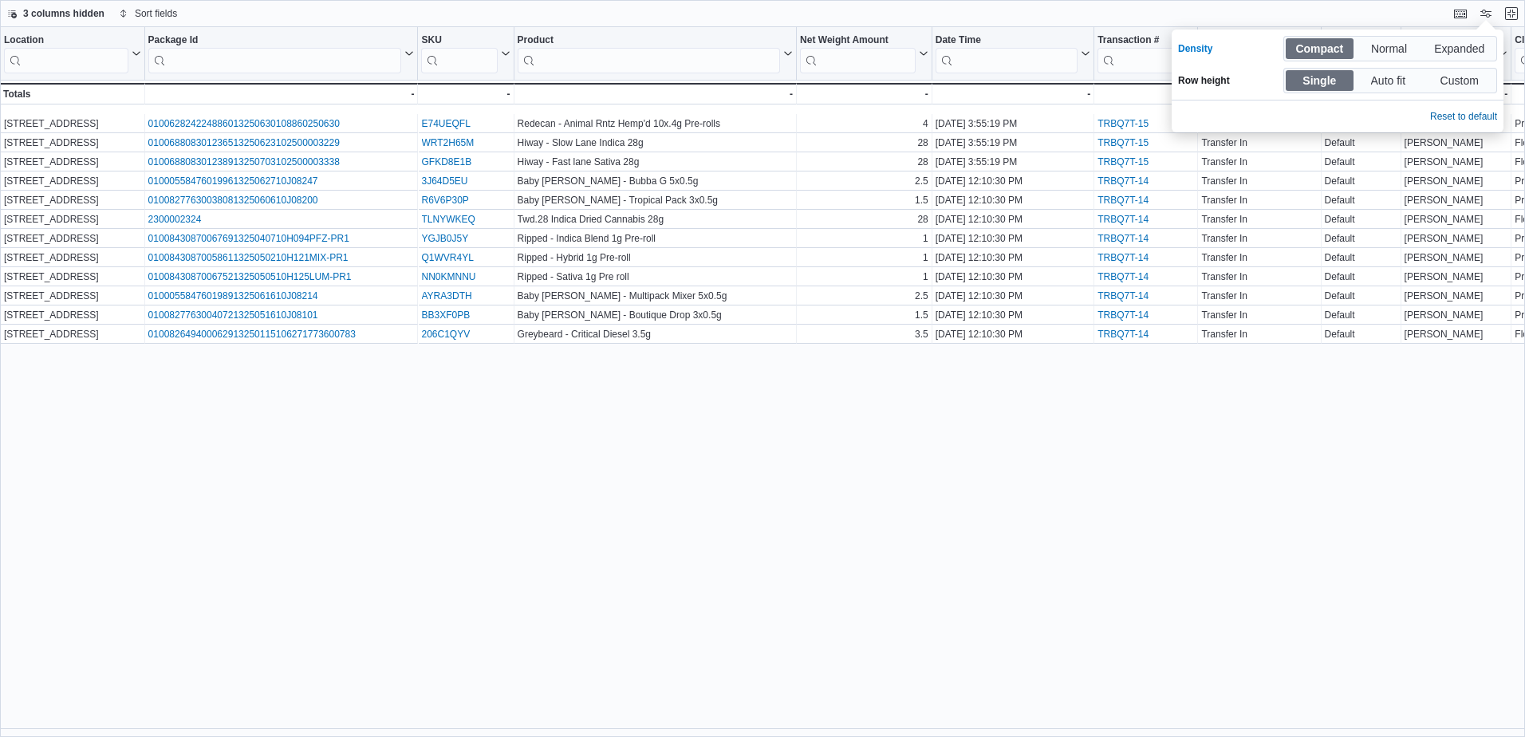
click at [1342, 435] on div "Location Click to view column header actions Package Id Click to view column he…" at bounding box center [762, 382] width 1525 height 710
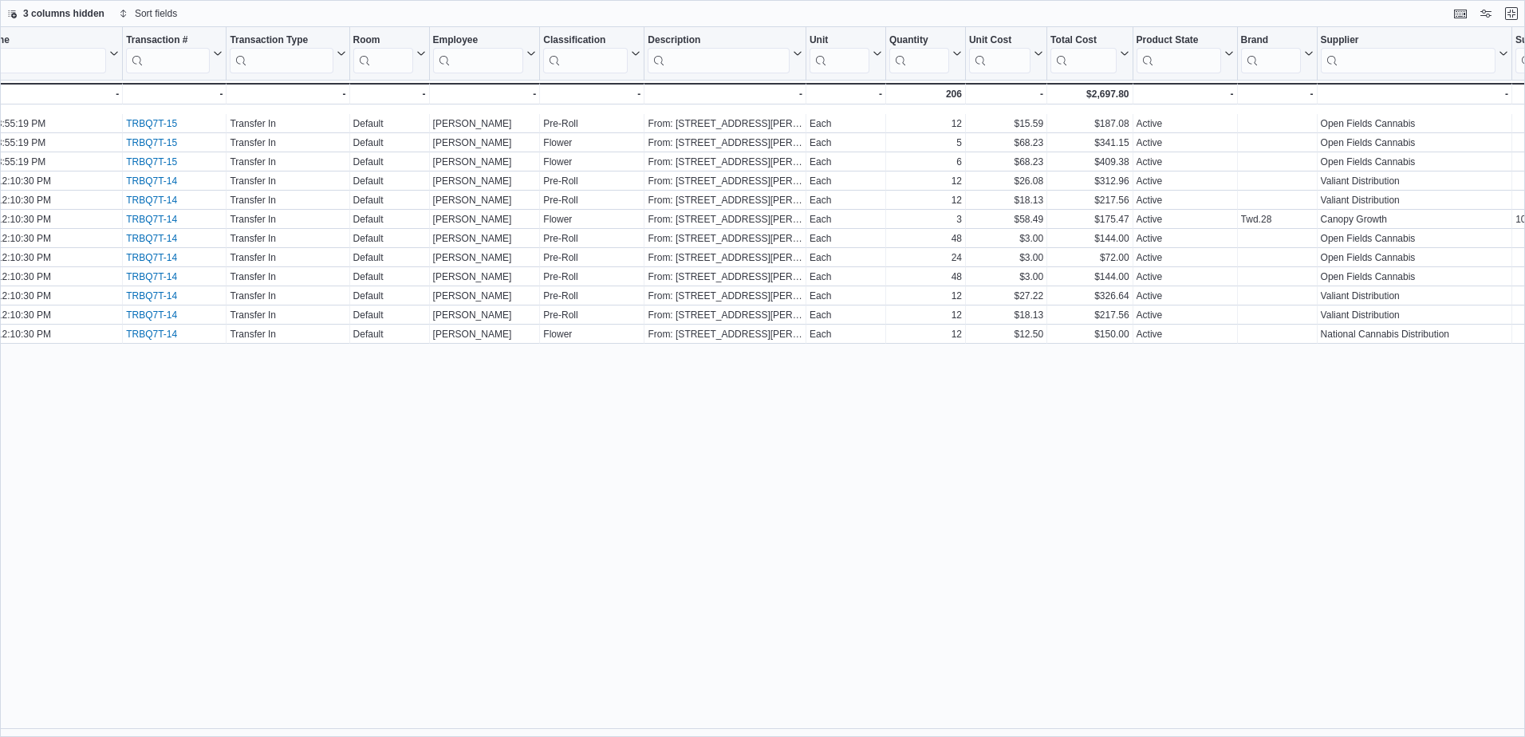
scroll to position [0, 971]
click at [219, 50] on icon at bounding box center [217, 54] width 13 height 10
click at [179, 93] on span "Hide column" at bounding box center [186, 95] width 53 height 13
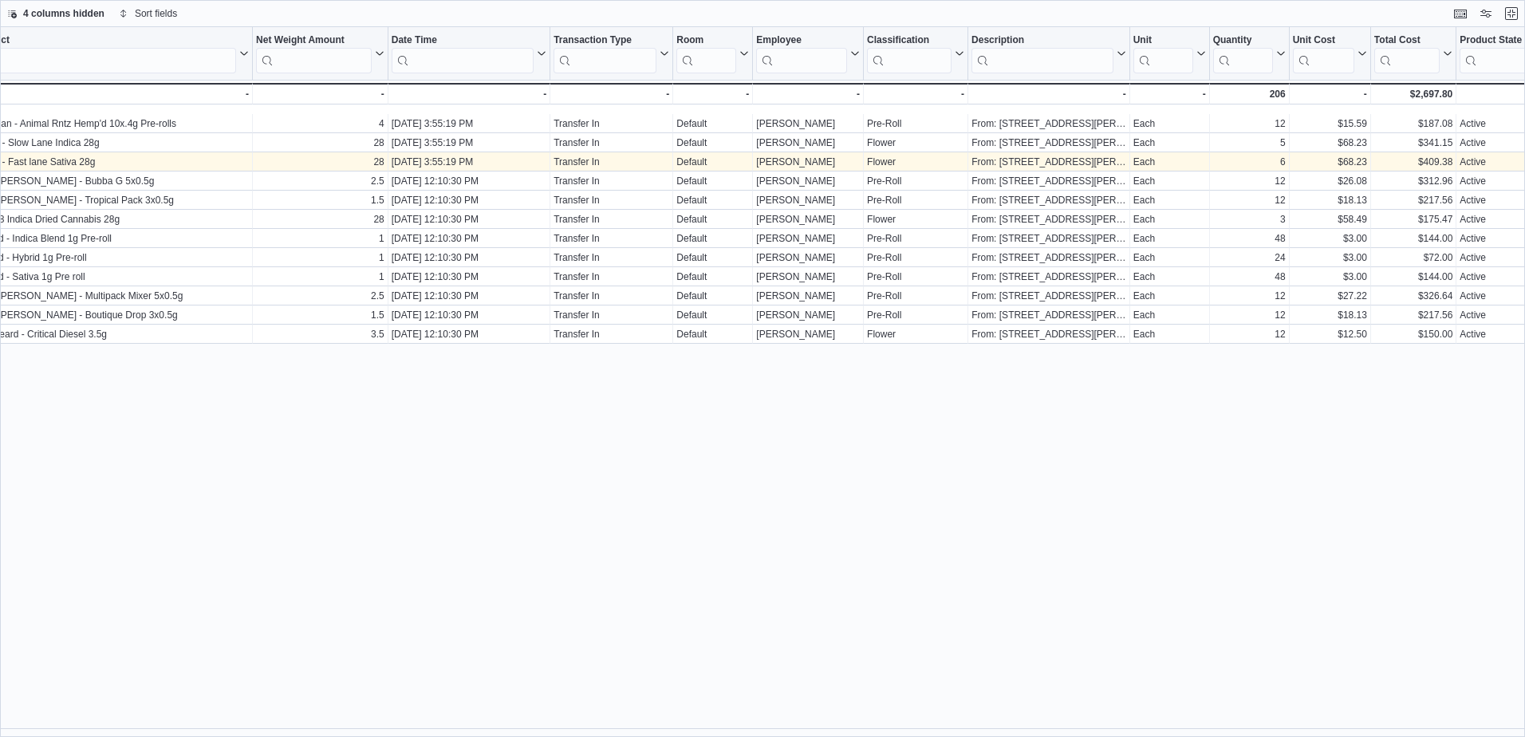
scroll to position [0, 545]
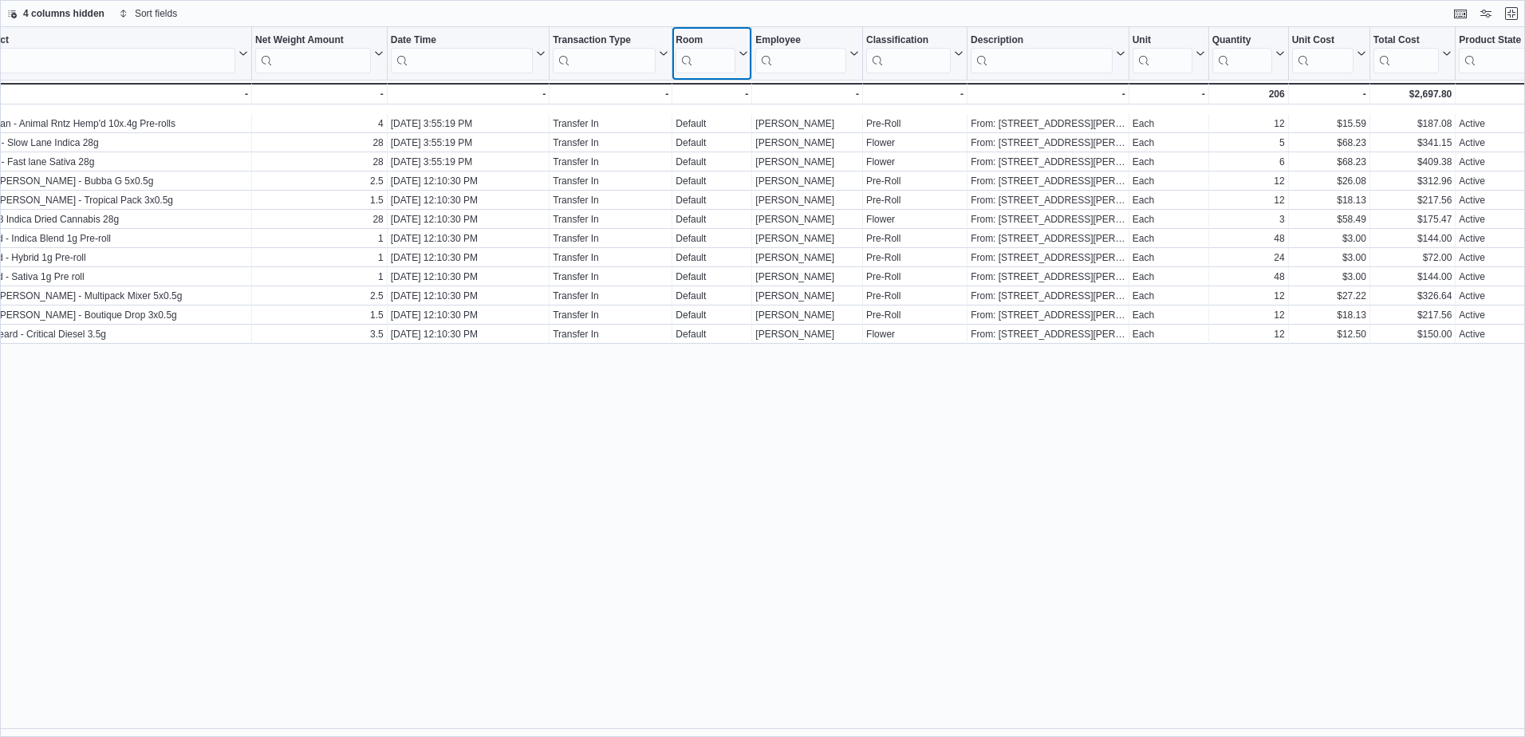
click at [741, 52] on div "Location Click to view column header actions Package Id Click to view column he…" at bounding box center [696, 70] width 2483 height 87
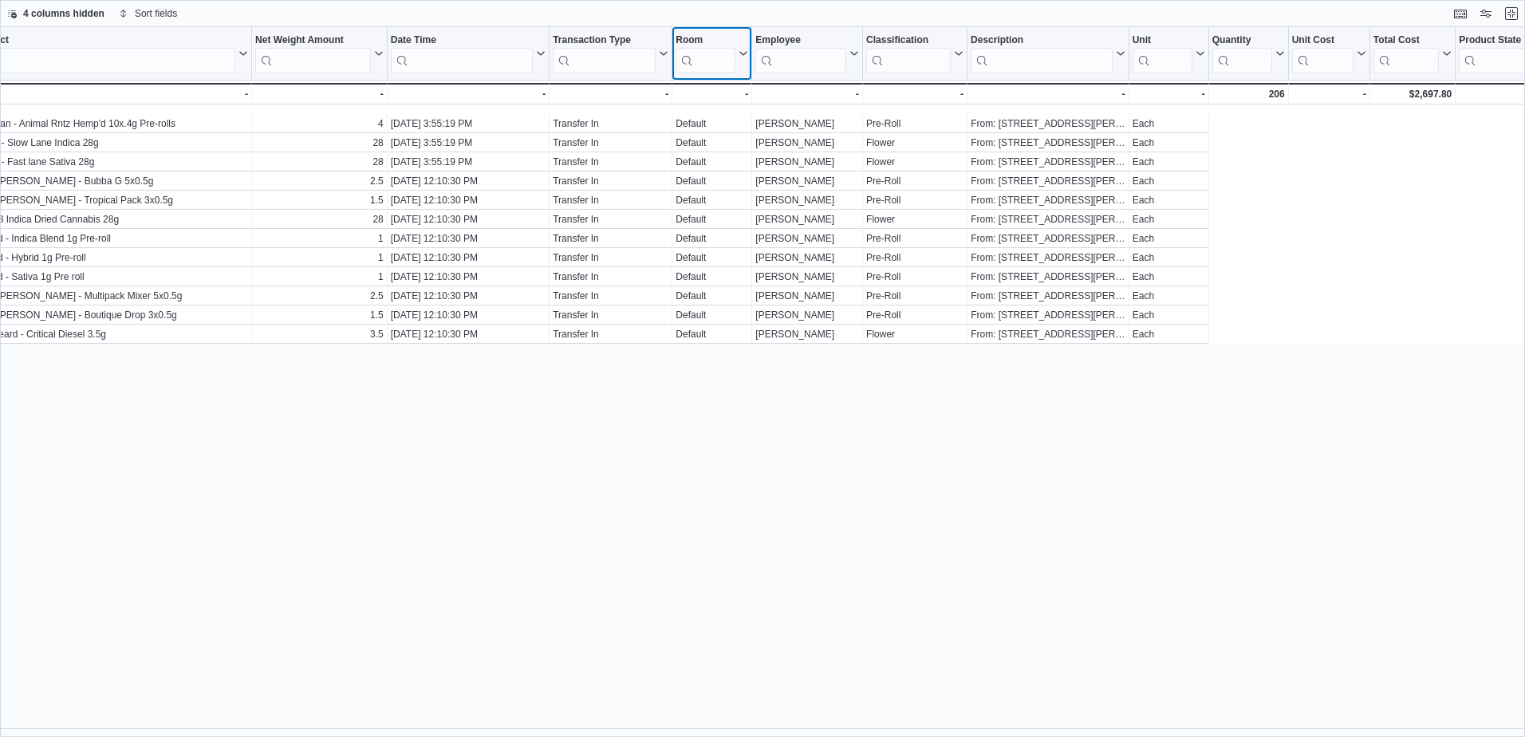
scroll to position [0, 0]
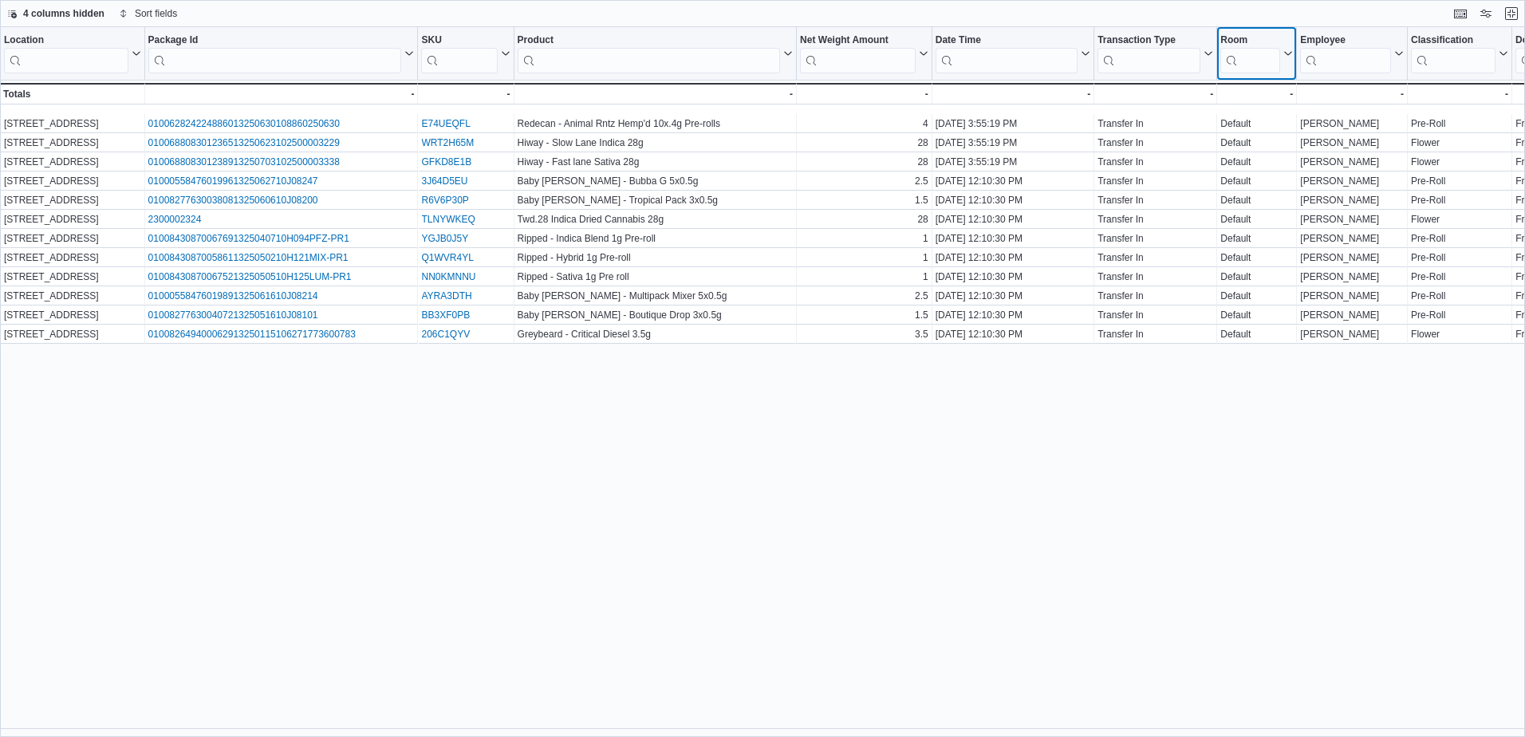
click at [1288, 50] on icon at bounding box center [1286, 54] width 13 height 10
click at [1251, 96] on span "Hide column" at bounding box center [1267, 95] width 53 height 13
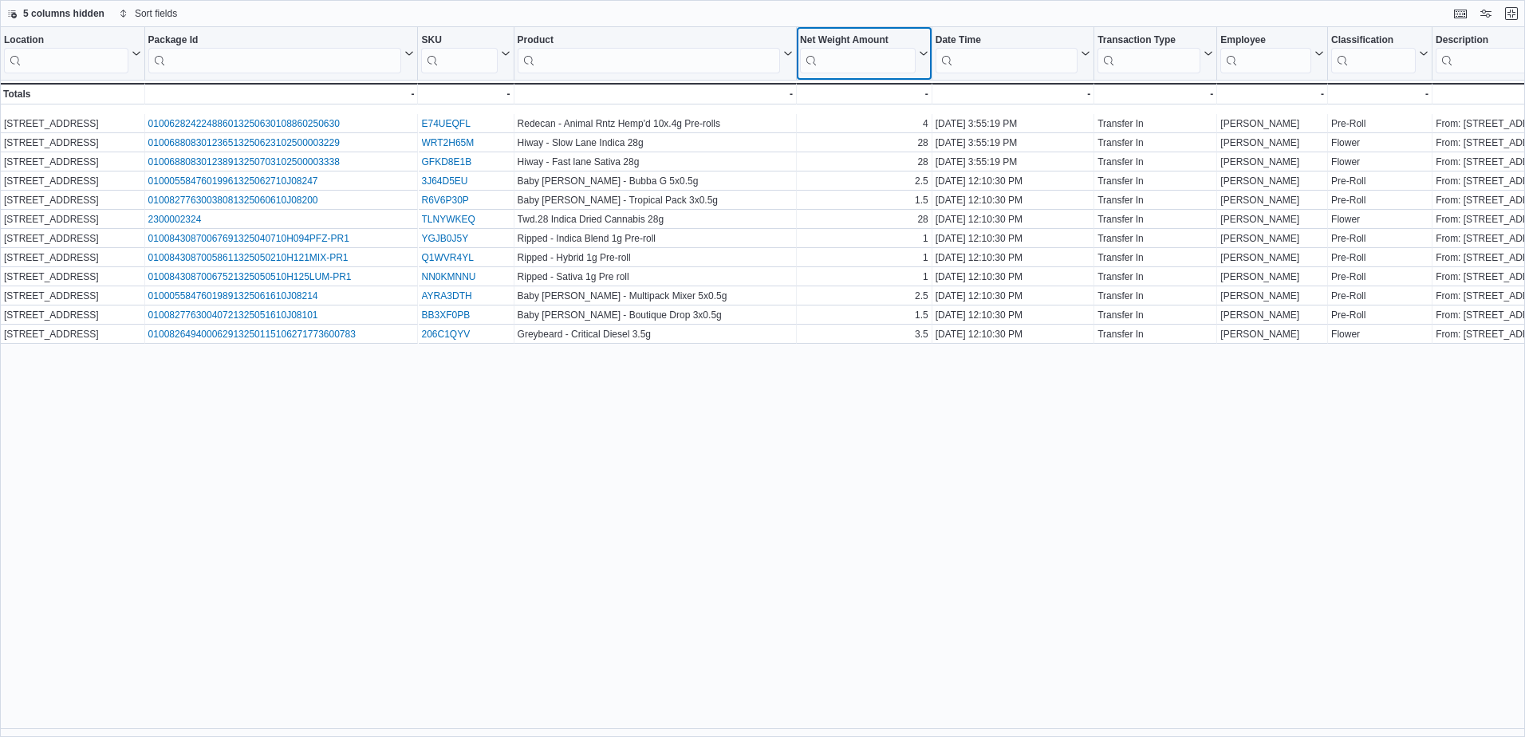
click at [923, 61] on button "Net Weight Amount" at bounding box center [864, 53] width 128 height 39
click at [856, 91] on span "Hide column" at bounding box center [871, 95] width 53 height 13
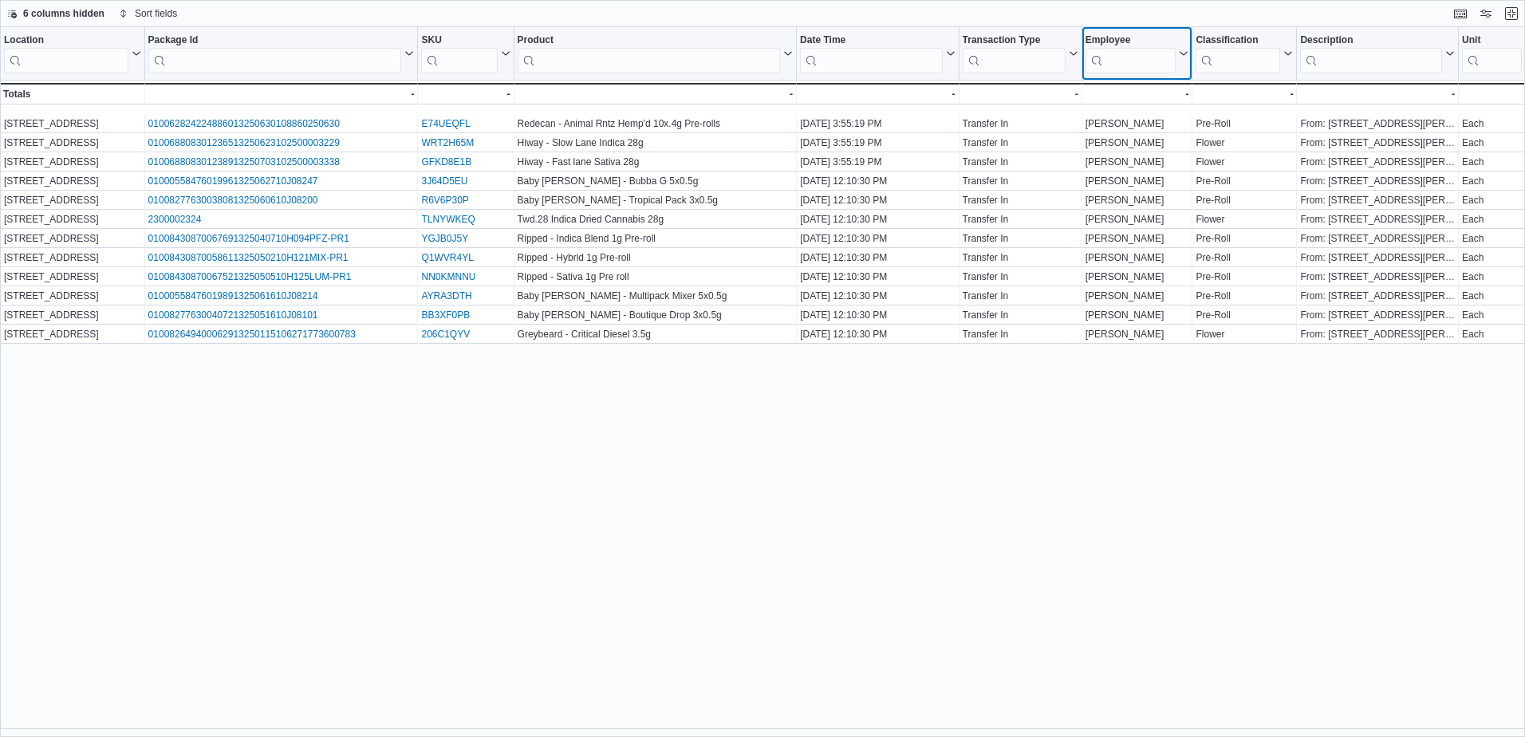
click at [1184, 50] on icon at bounding box center [1182, 54] width 13 height 10
click at [1136, 100] on span "Hide column" at bounding box center [1147, 95] width 53 height 13
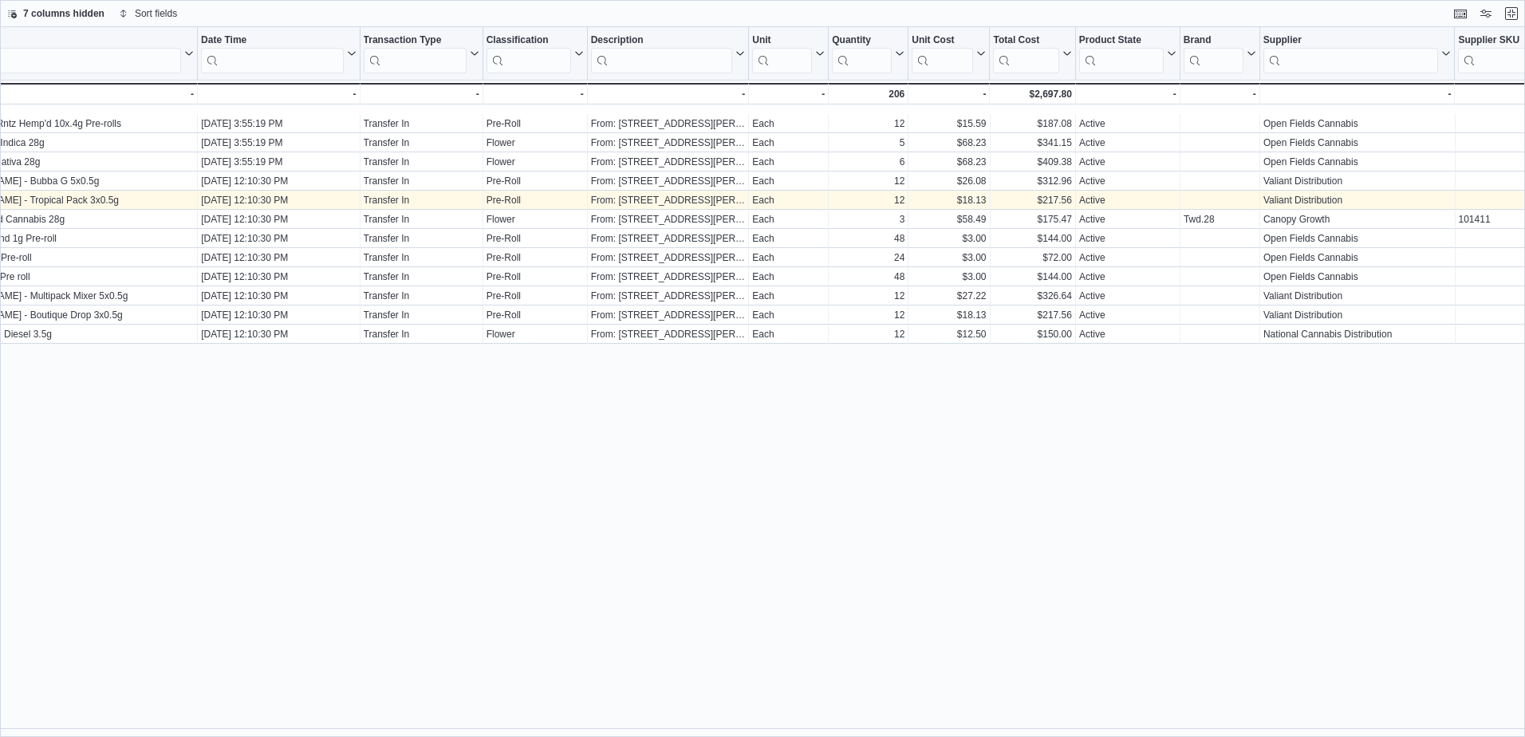
scroll to position [0, 632]
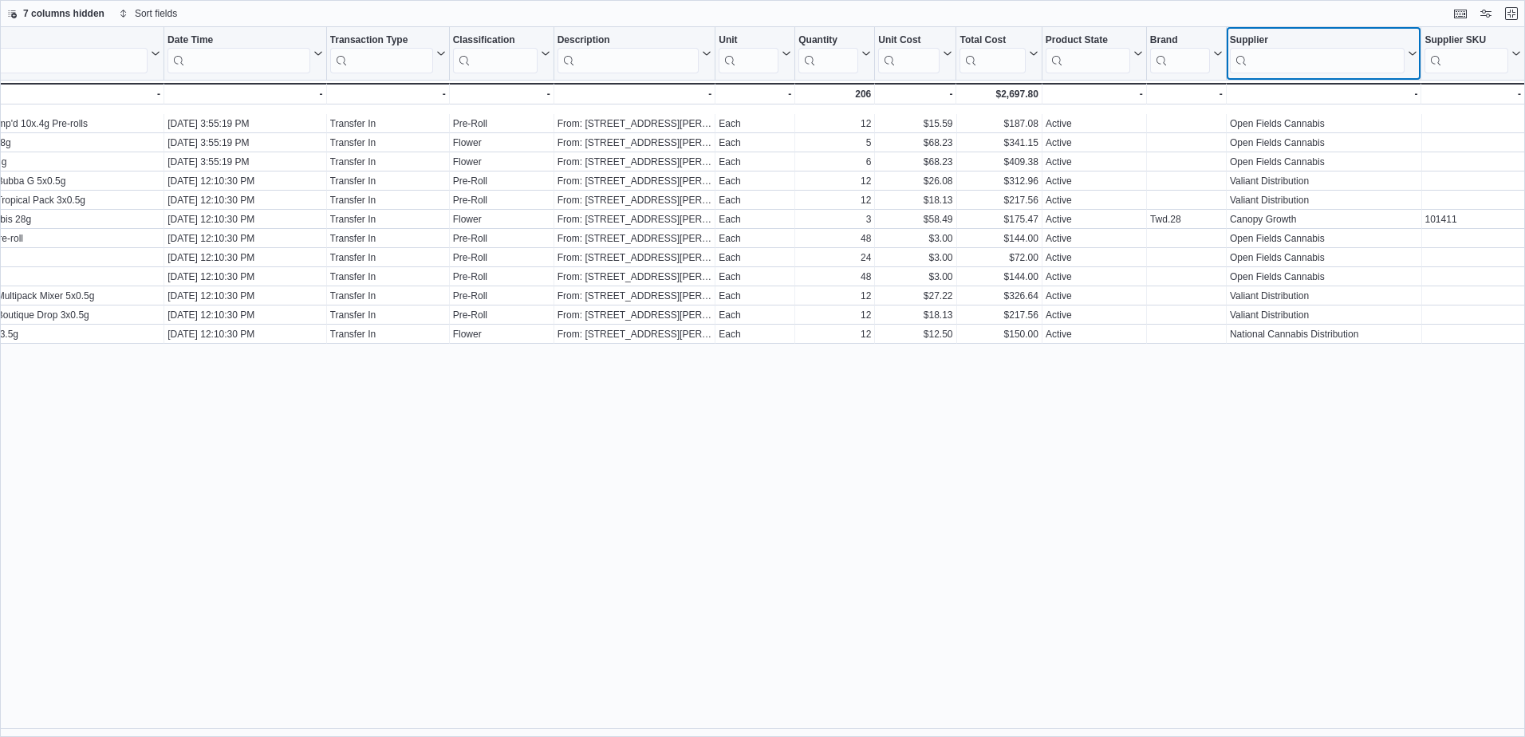
click at [1404, 51] on button "Supplier" at bounding box center [1324, 53] width 188 height 39
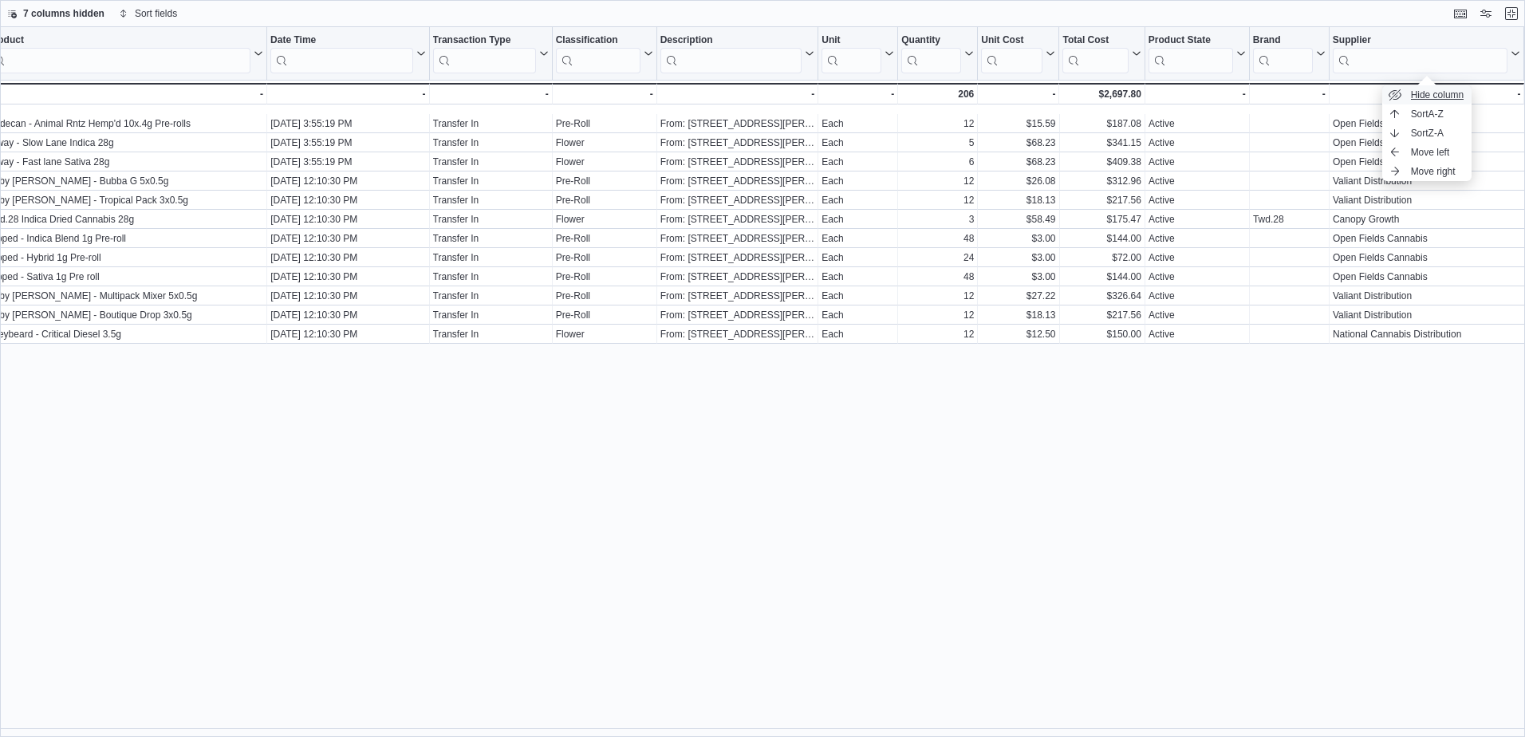
click at [1437, 98] on span "Hide column" at bounding box center [1437, 95] width 53 height 13
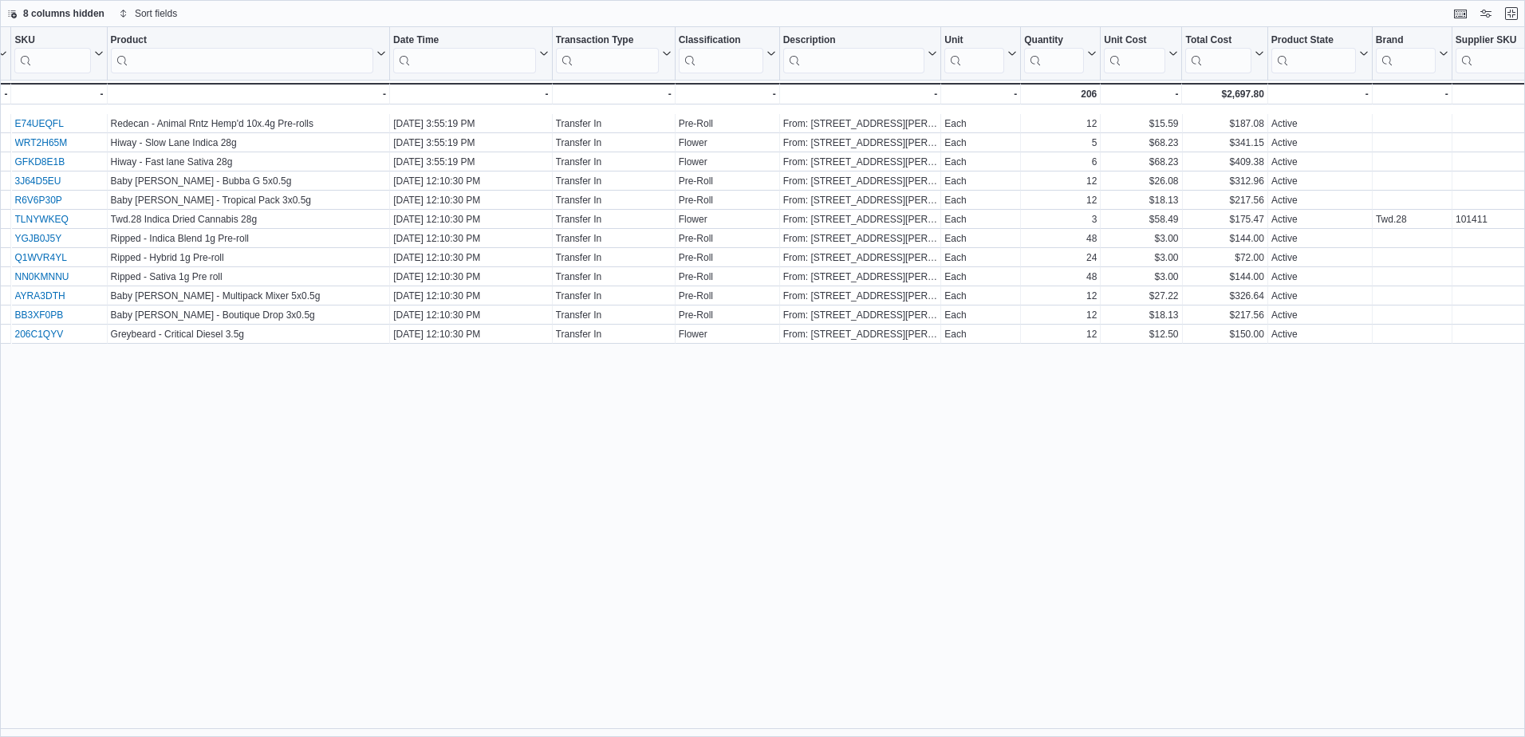
scroll to position [0, 437]
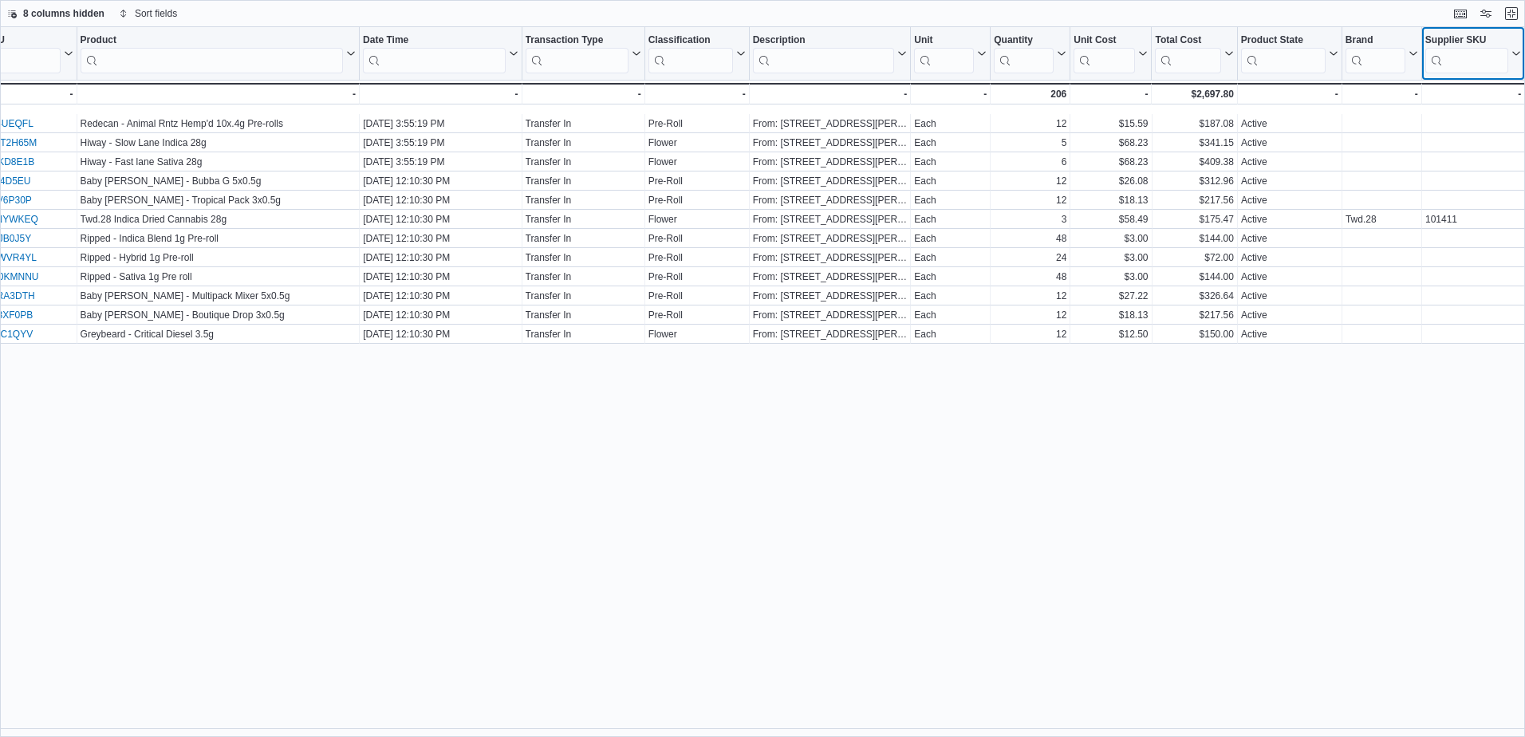
click at [1513, 52] on icon at bounding box center [1516, 54] width 7 height 4
click at [1450, 99] on button "Hide column" at bounding box center [1467, 94] width 89 height 19
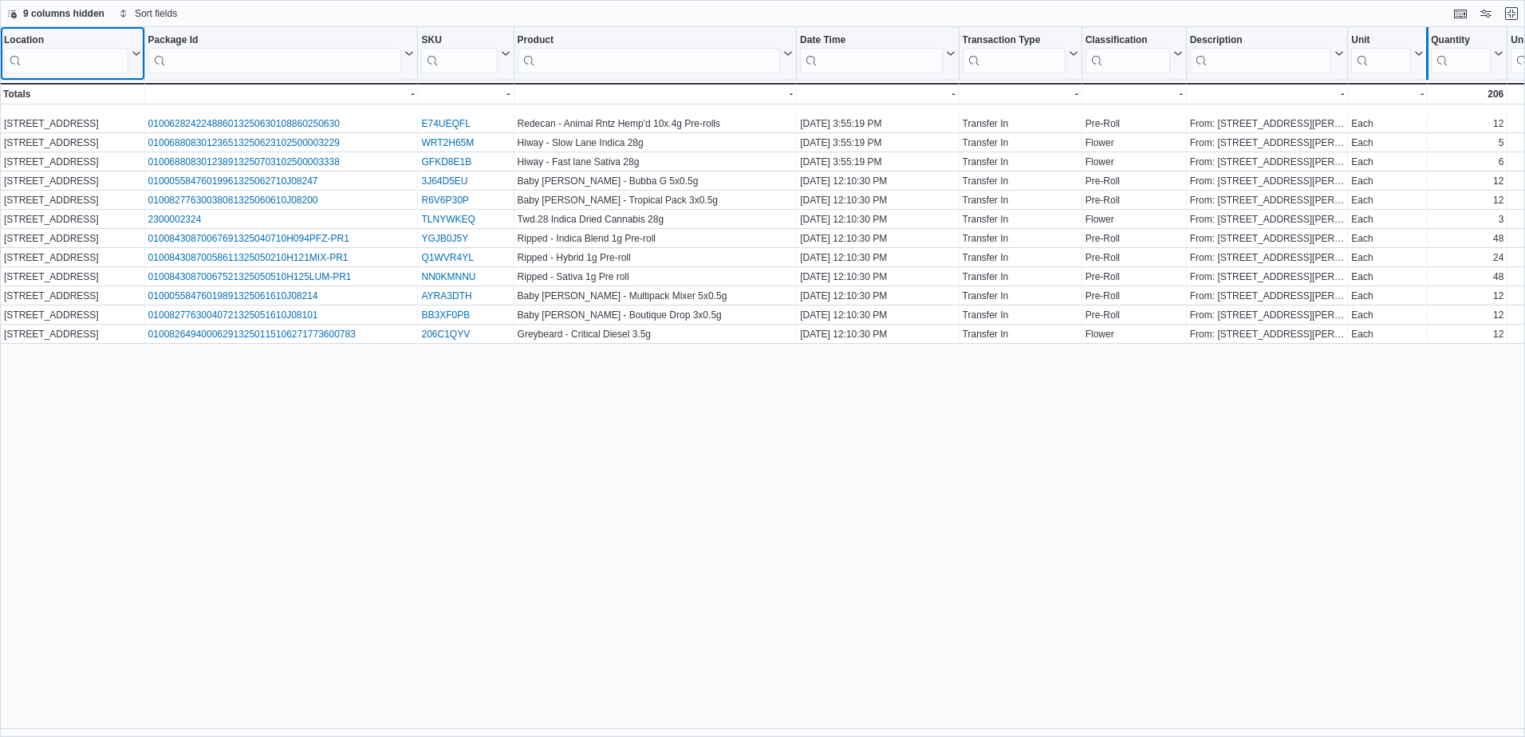
scroll to position [0, 334]
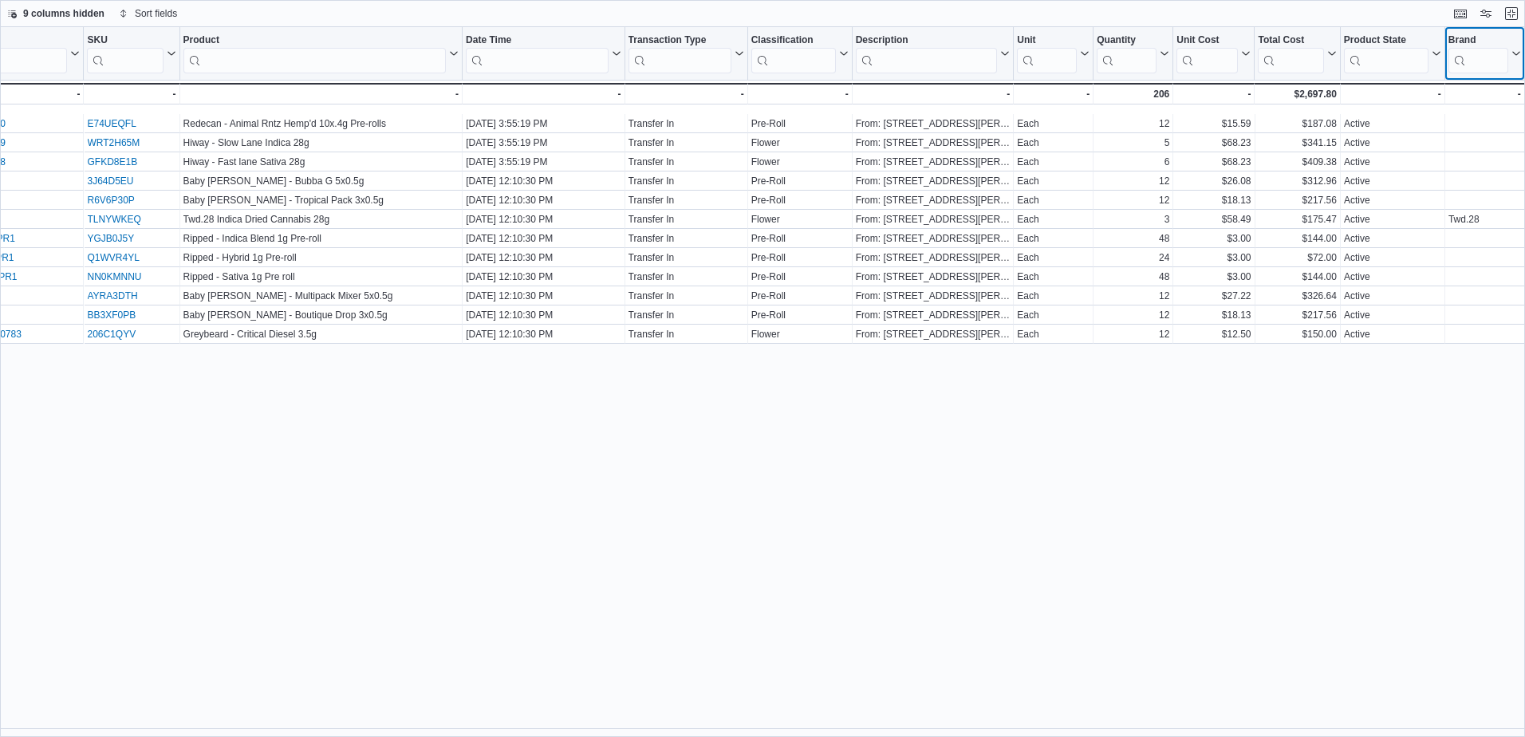
click at [1515, 55] on icon at bounding box center [1515, 54] width 7 height 4
click at [1463, 91] on span "Hide column" at bounding box center [1477, 95] width 53 height 13
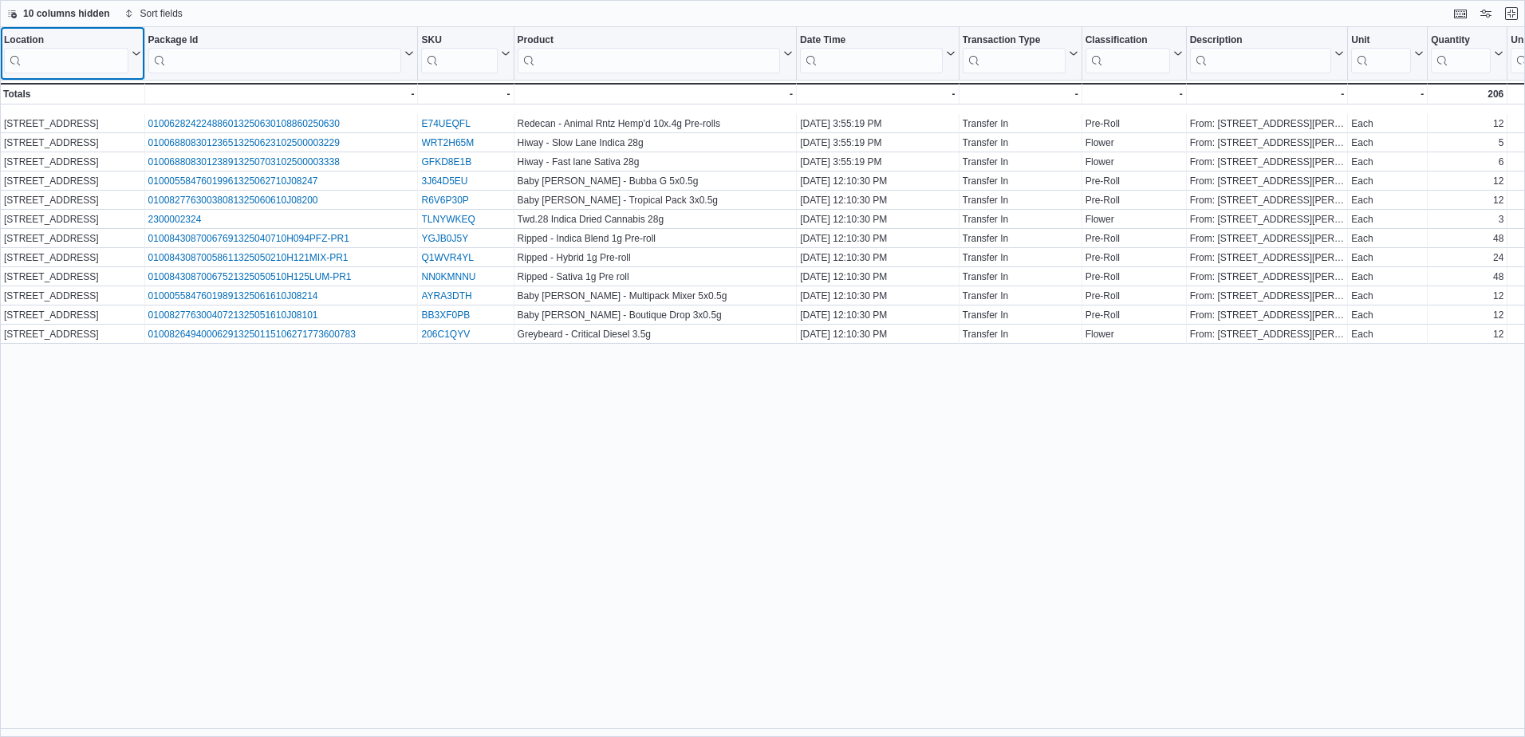
scroll to position [0, 254]
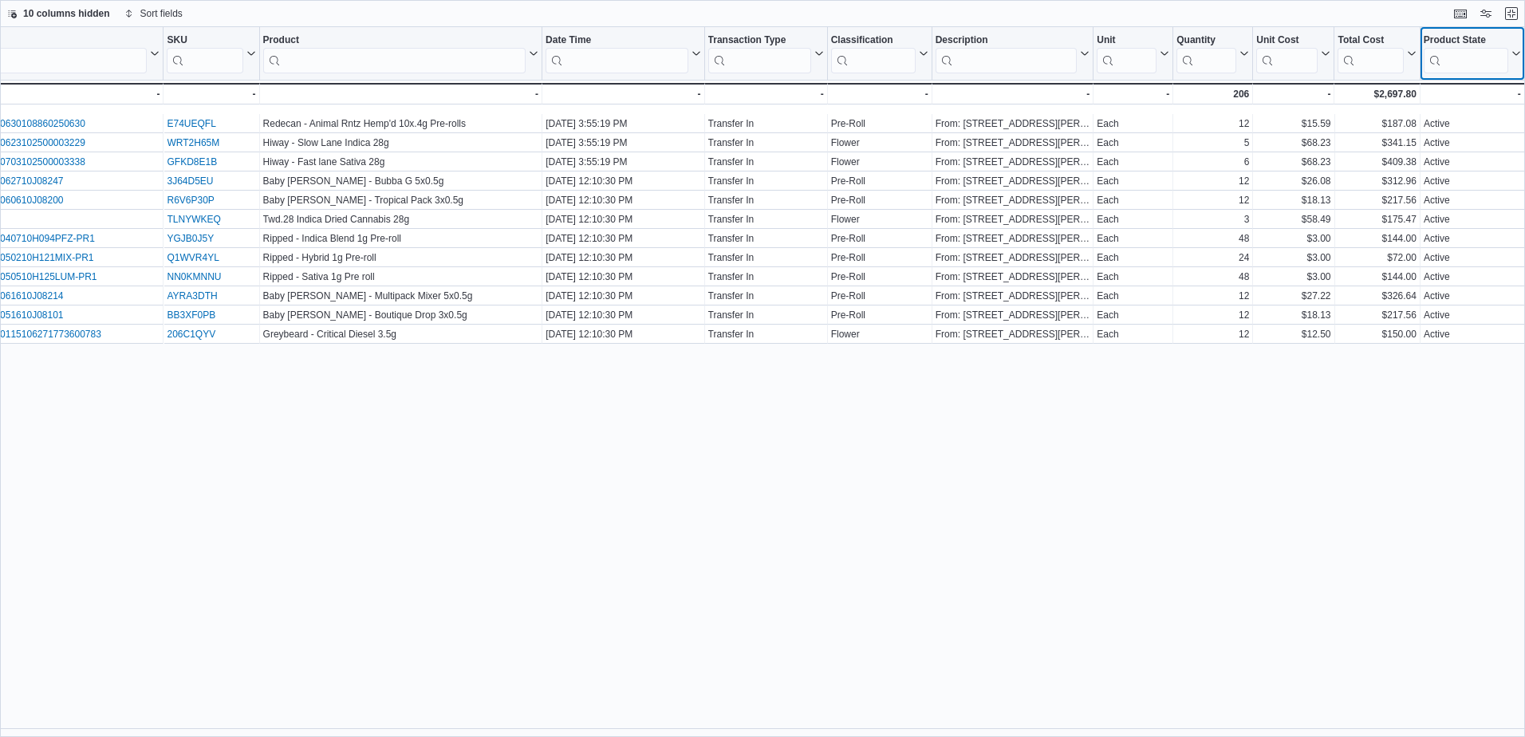
click at [1511, 50] on icon at bounding box center [1514, 54] width 13 height 10
click at [1457, 98] on span "Hide column" at bounding box center [1477, 95] width 53 height 13
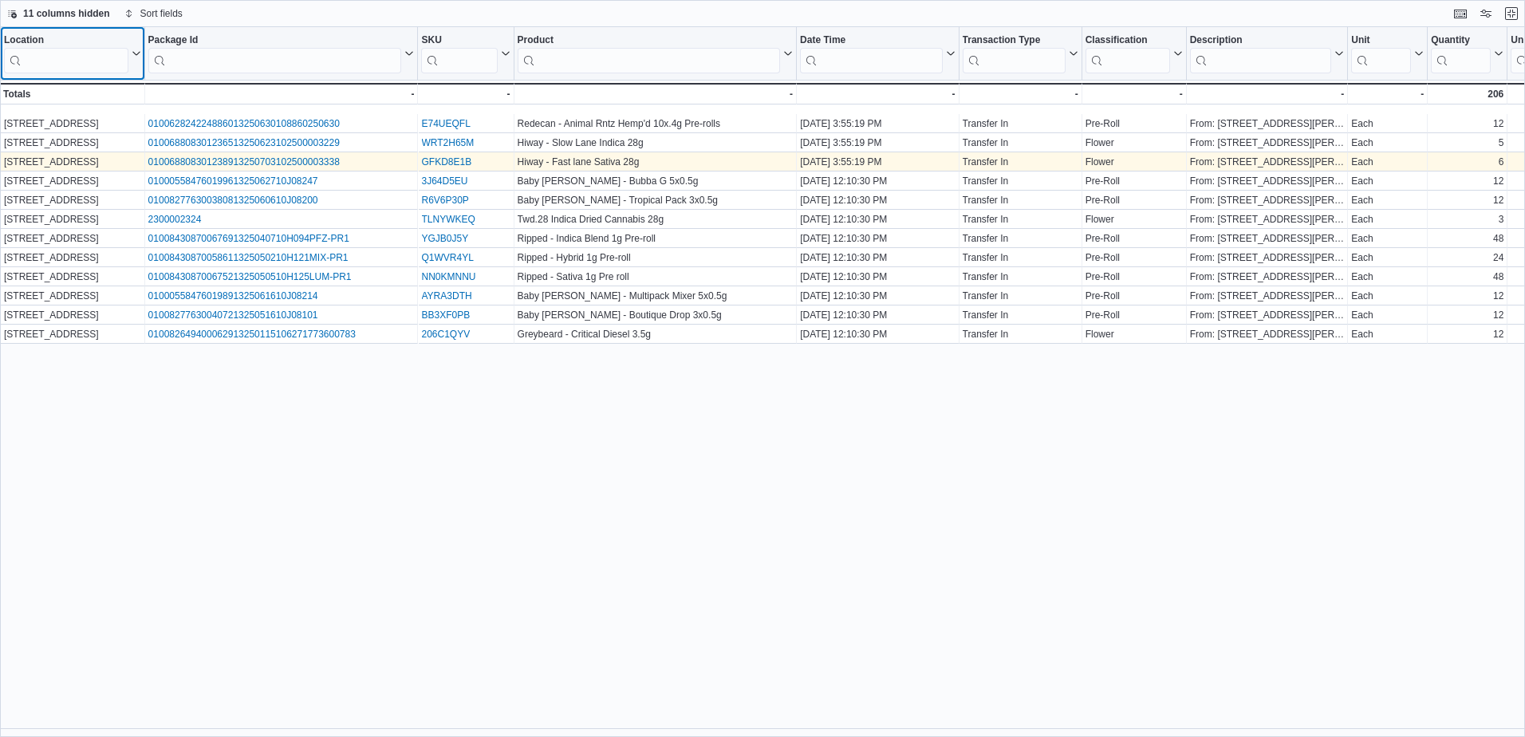
scroll to position [0, 150]
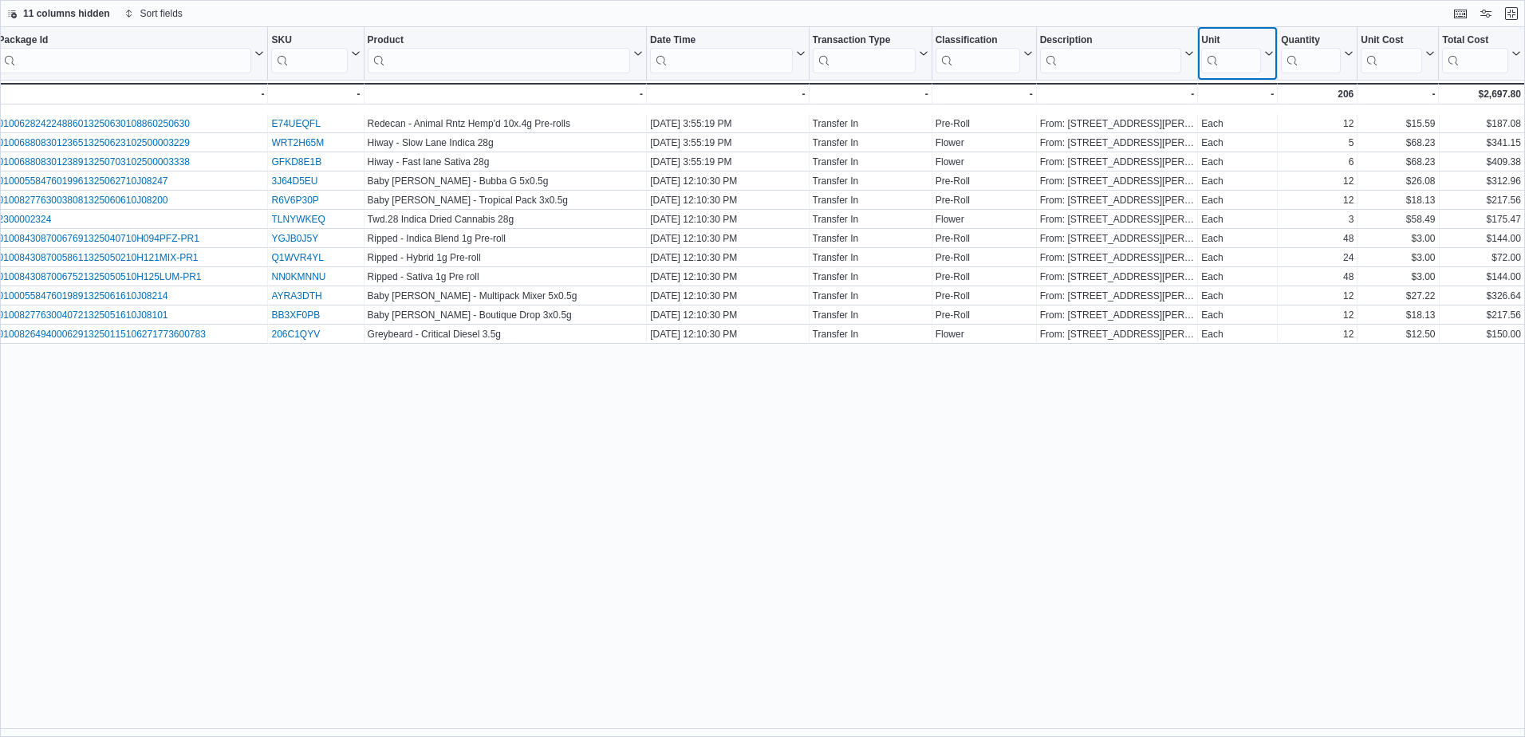
click at [1269, 57] on div "Location Click to view column header actions Package Id Click to view column he…" at bounding box center [687, 70] width 1675 height 87
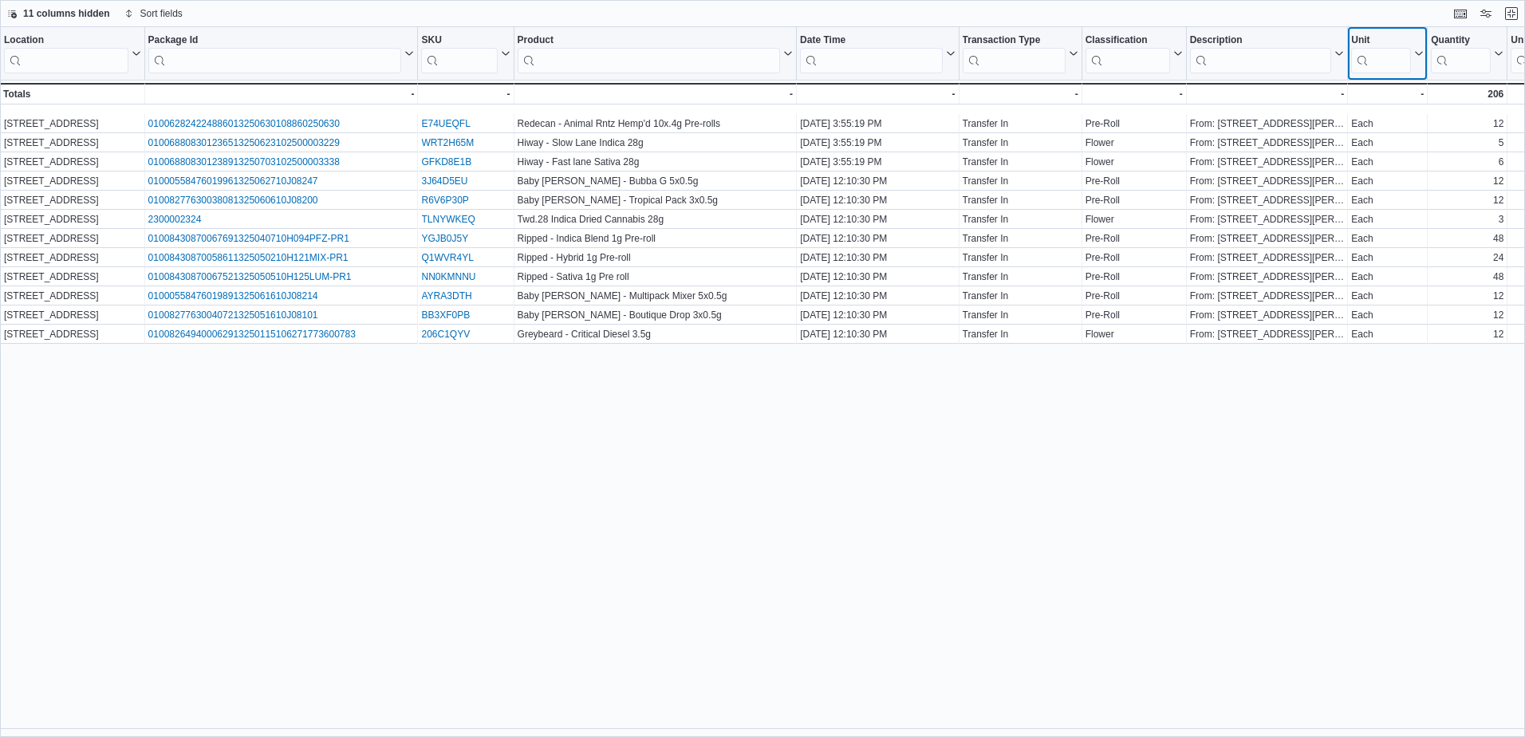
click at [1418, 57] on icon at bounding box center [1417, 54] width 13 height 10
click at [1385, 97] on span "Hide column" at bounding box center [1398, 95] width 53 height 13
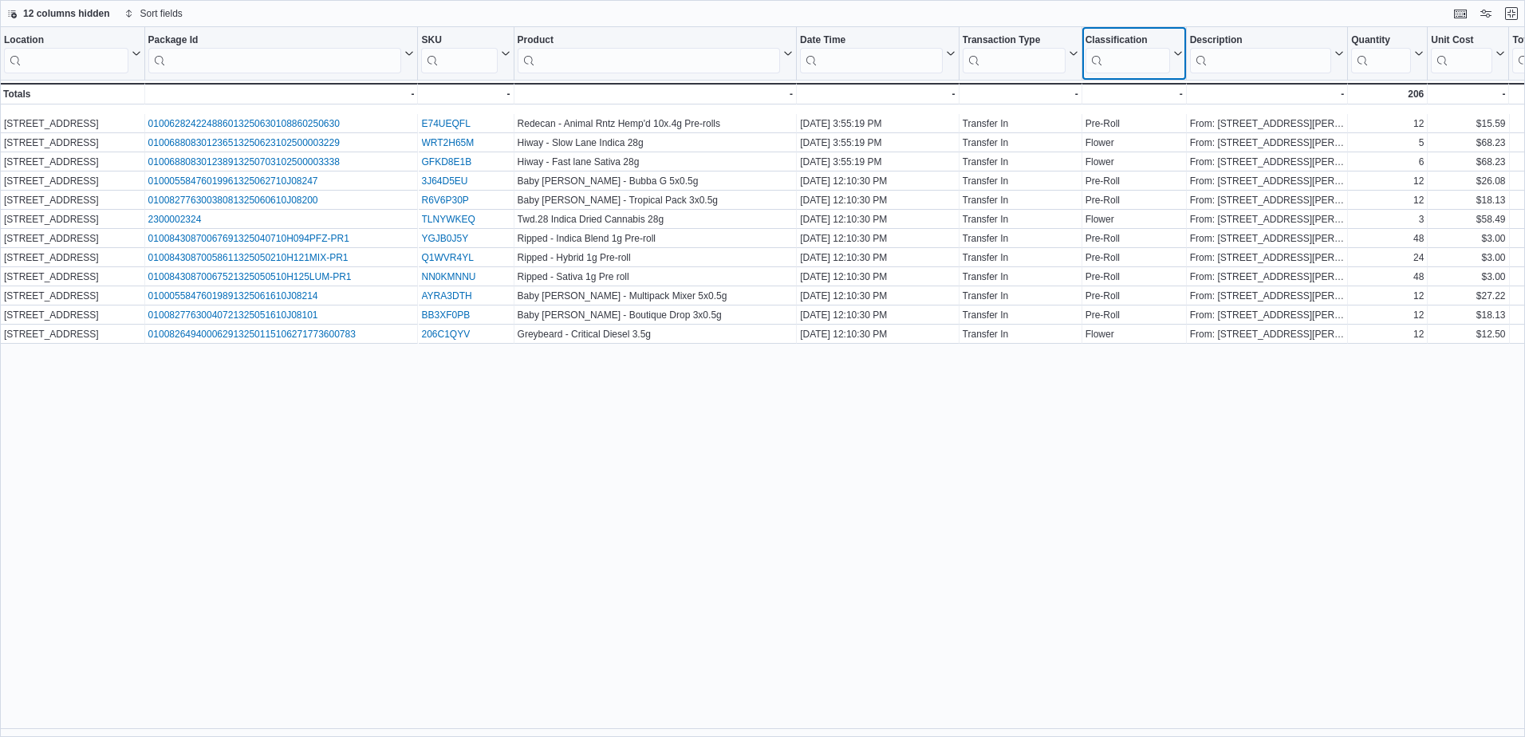
click at [1176, 49] on icon at bounding box center [1176, 54] width 13 height 10
click at [1139, 90] on span "Hide column" at bounding box center [1144, 95] width 53 height 13
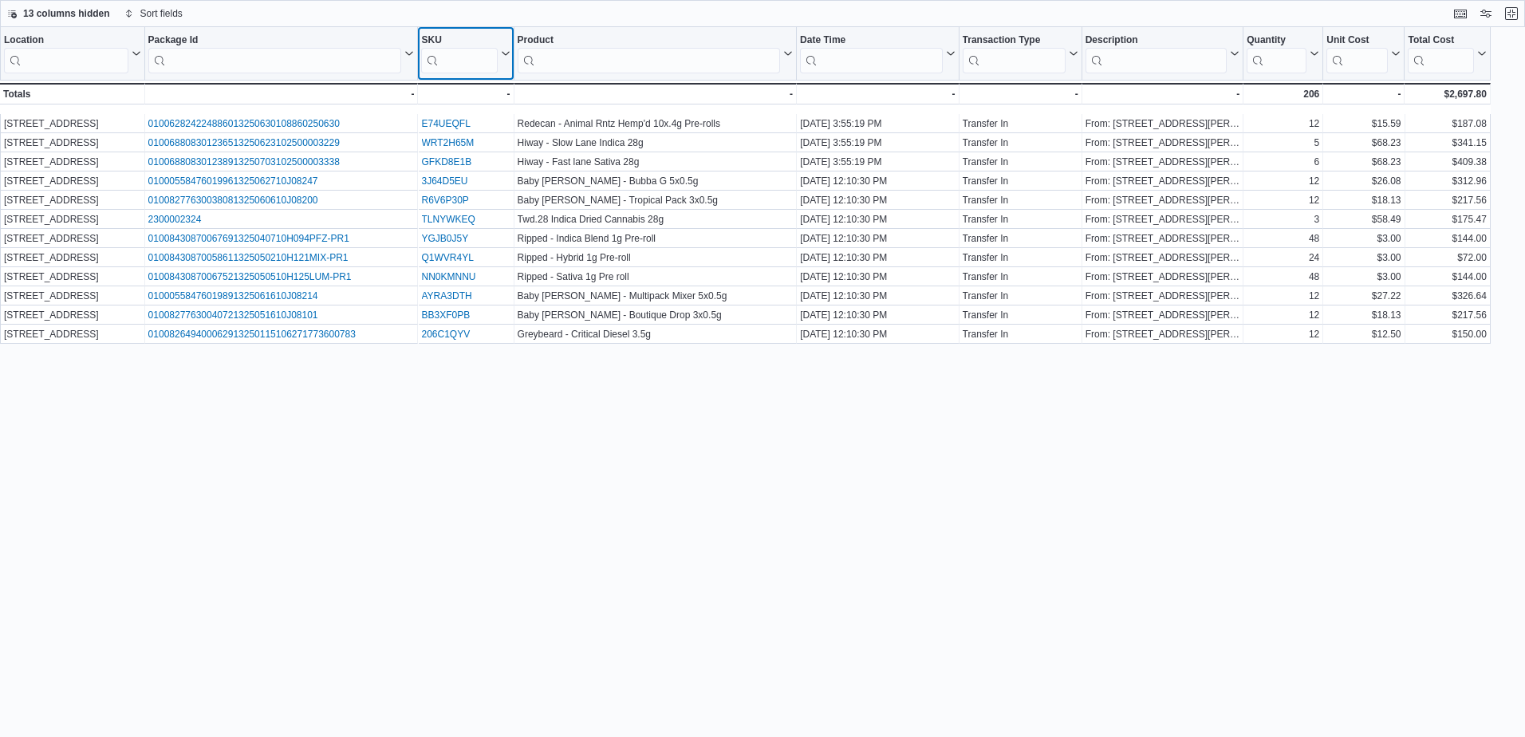
click at [505, 49] on icon at bounding box center [504, 54] width 13 height 10
click at [471, 91] on span "Hide column" at bounding box center [476, 95] width 53 height 13
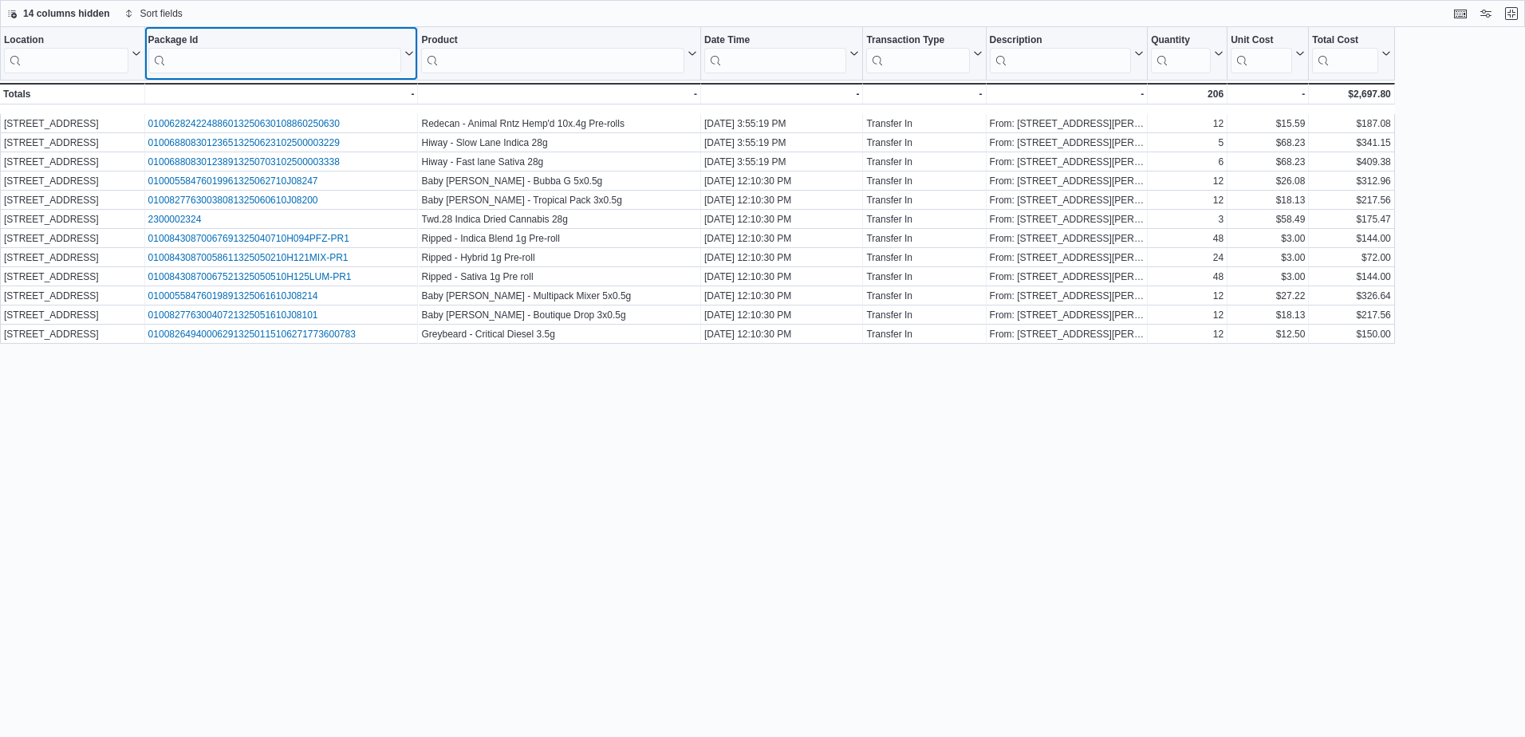
click at [409, 55] on icon at bounding box center [409, 54] width 7 height 4
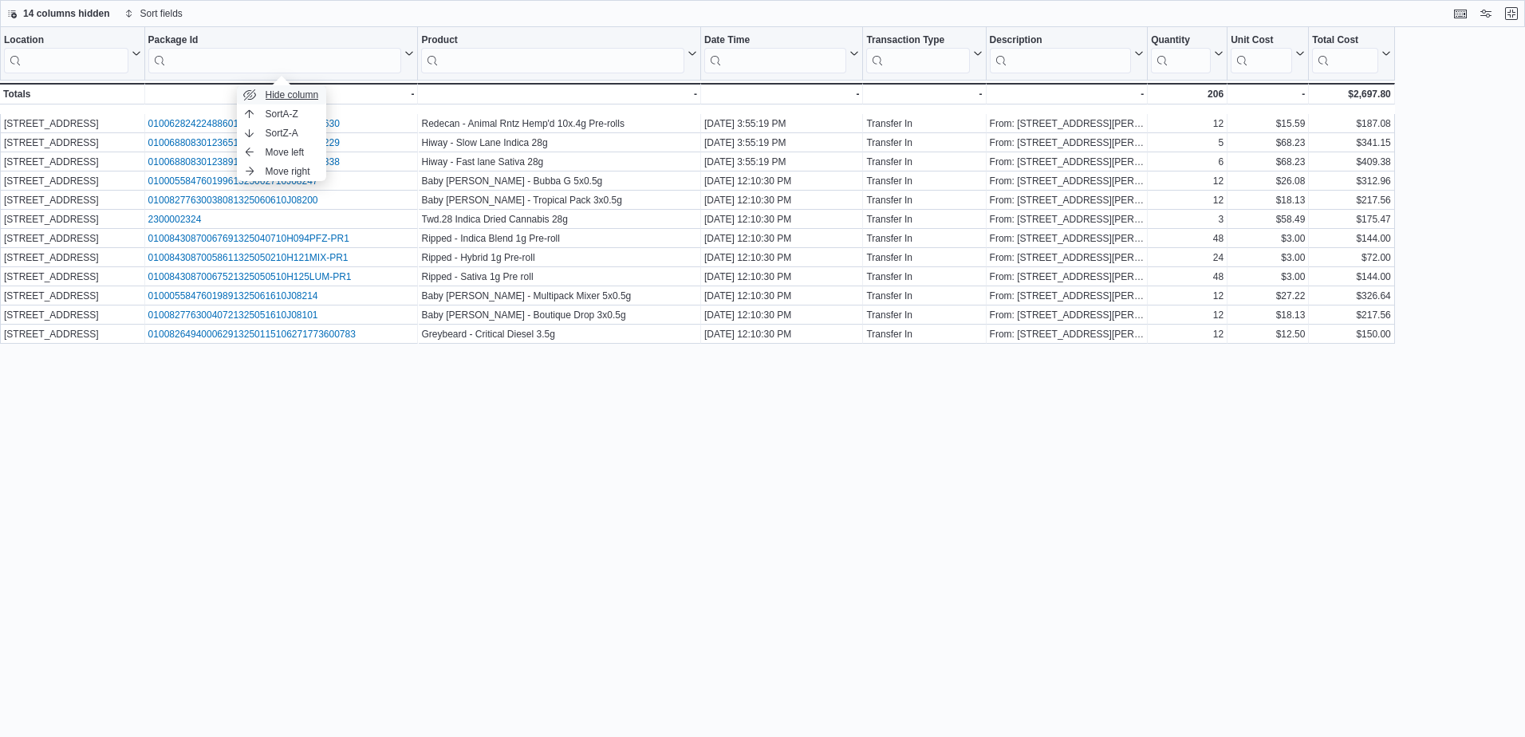
click at [286, 87] on button "Hide column" at bounding box center [281, 94] width 89 height 19
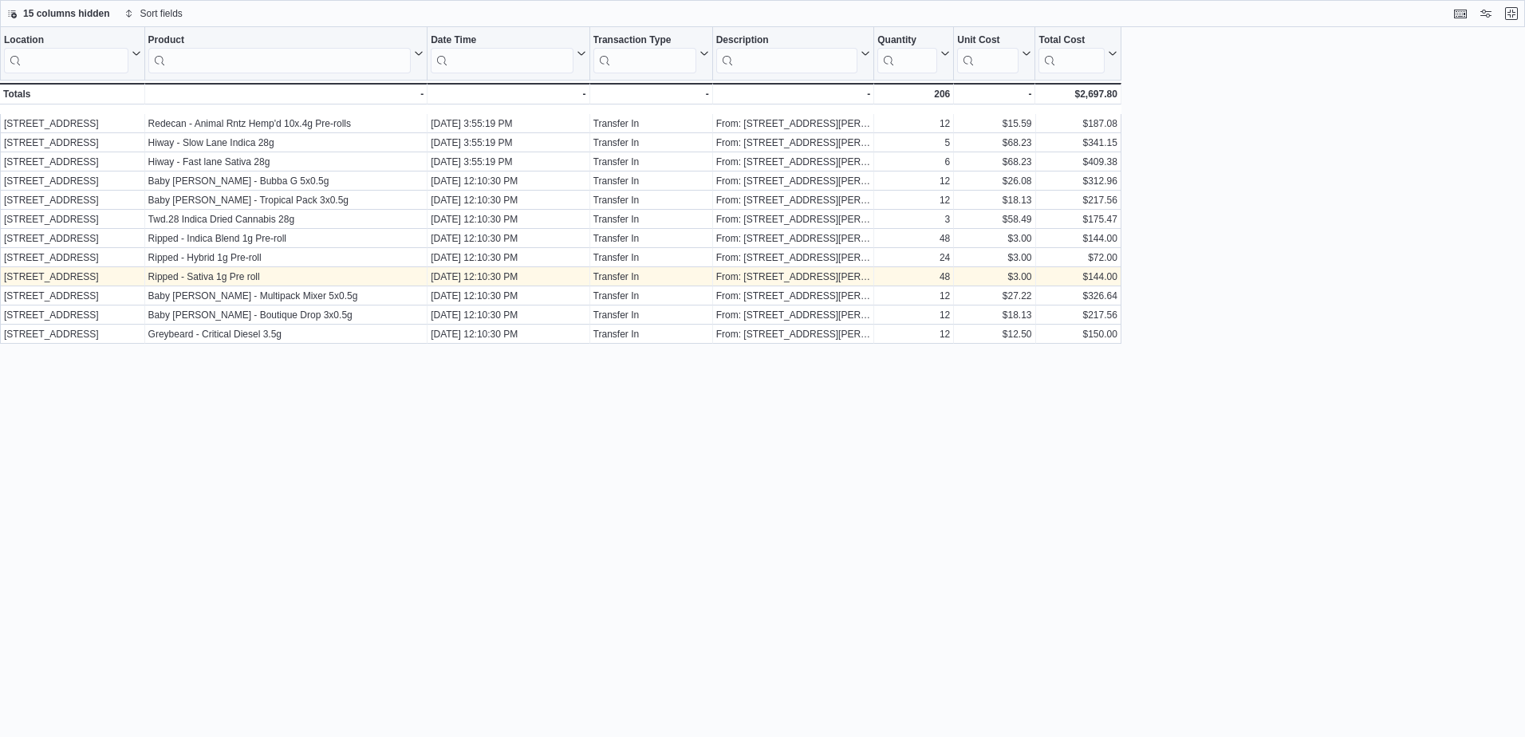
scroll to position [162, 0]
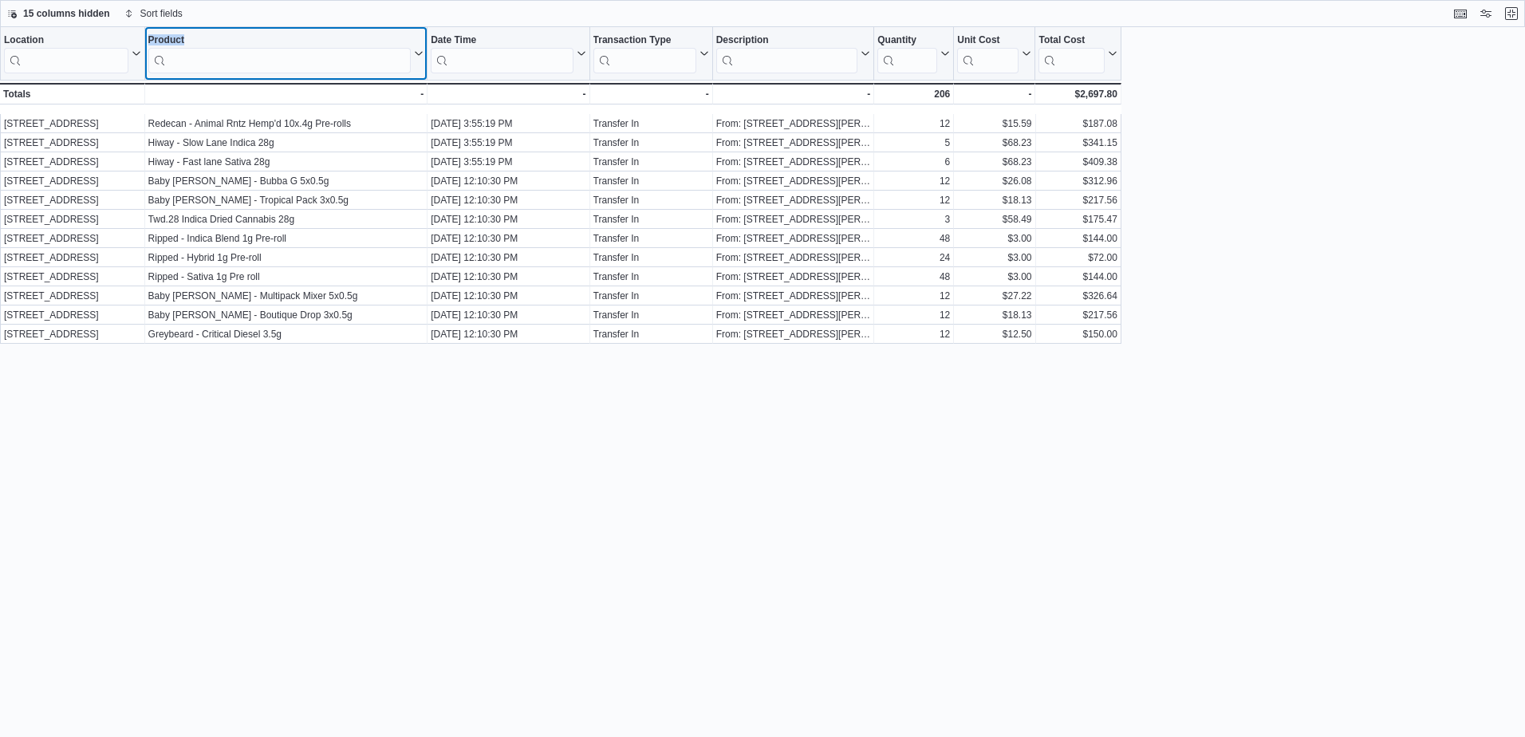
drag, startPoint x: 281, startPoint y: 33, endPoint x: 53, endPoint y: 44, distance: 227.6
click at [53, 44] on div "Location Click to view column header actions Product Click to view column heade…" at bounding box center [560, 70] width 1121 height 87
drag, startPoint x: 53, startPoint y: 44, endPoint x: 266, endPoint y: 26, distance: 213.7
click at [266, 26] on div "15 columns hidden Sort fields" at bounding box center [762, 13] width 1525 height 27
click at [1463, 11] on button "Keyboard shortcuts" at bounding box center [1460, 12] width 19 height 19
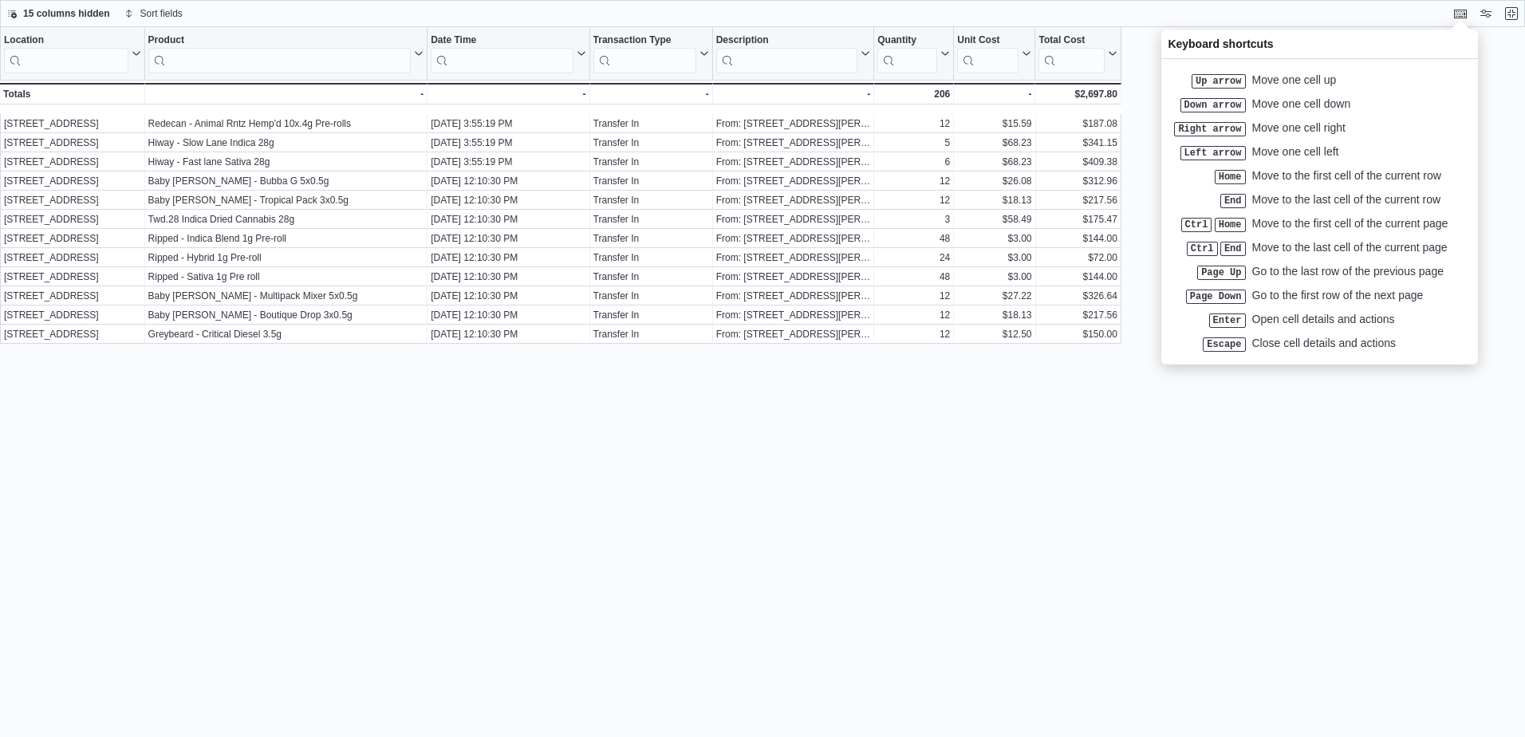
click at [1341, 508] on div "Location Click to view column header actions Product Click to view column heade…" at bounding box center [762, 382] width 1525 height 710
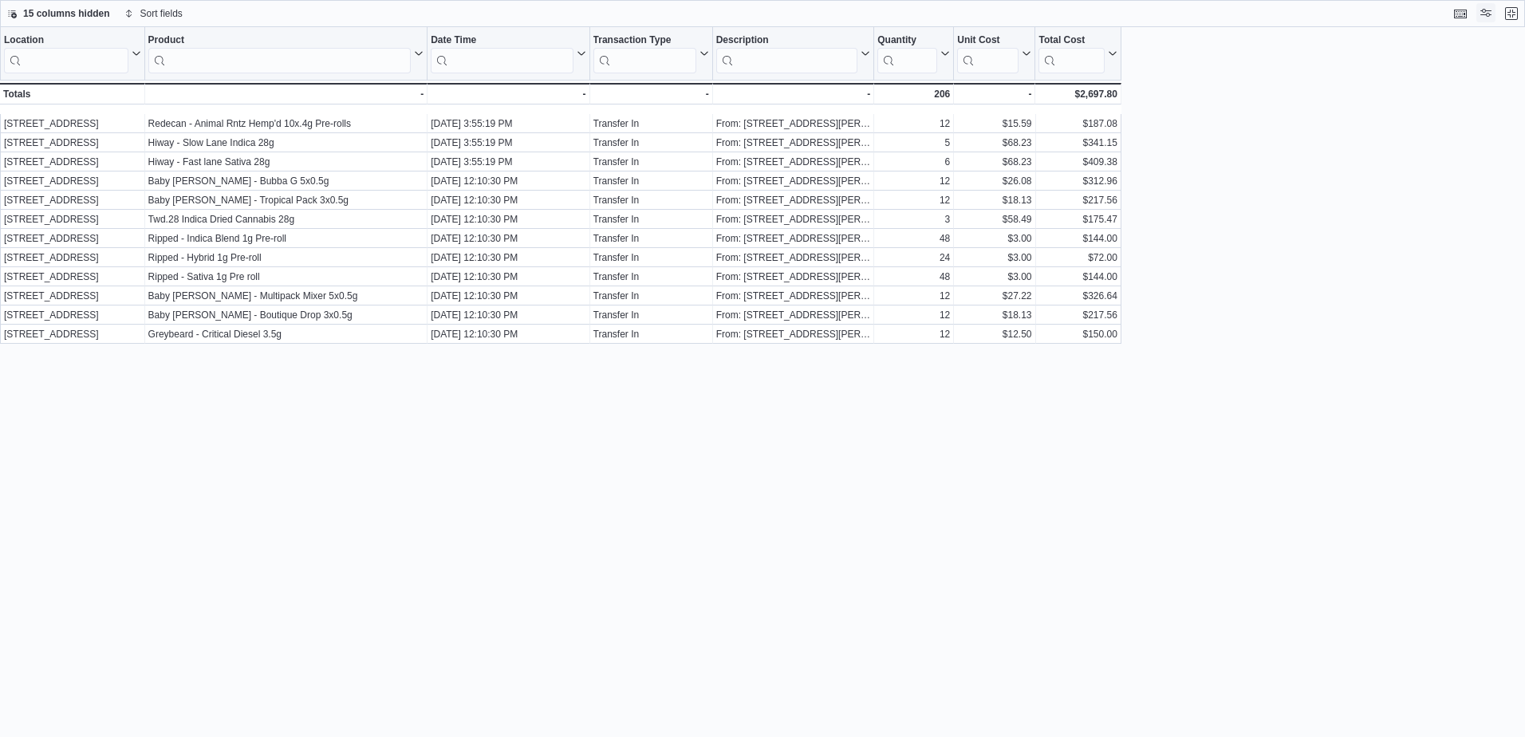
click at [1495, 10] on button "Display options" at bounding box center [1485, 12] width 19 height 19
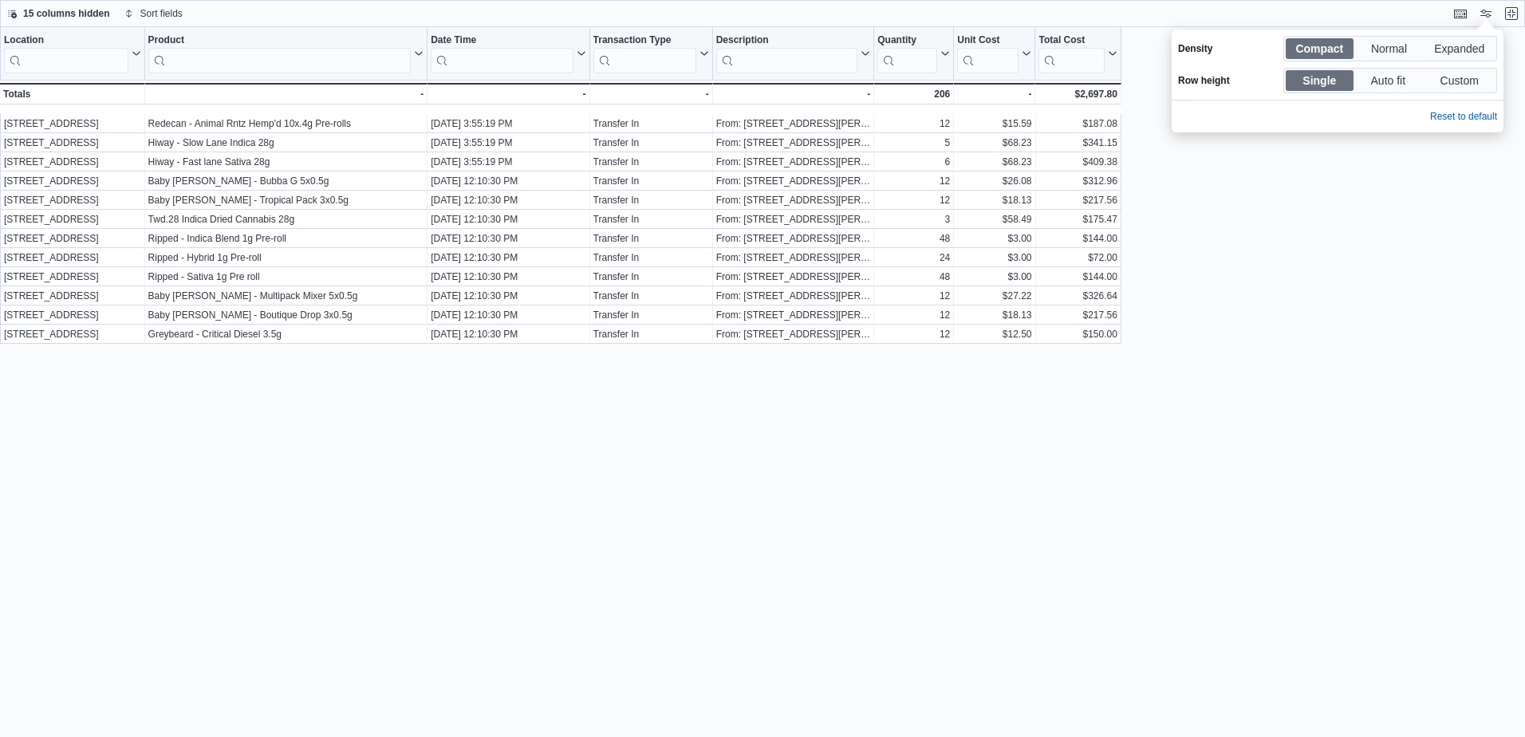
click at [1404, 333] on div "Location Click to view column header actions Product Click to view column heade…" at bounding box center [762, 382] width 1525 height 710
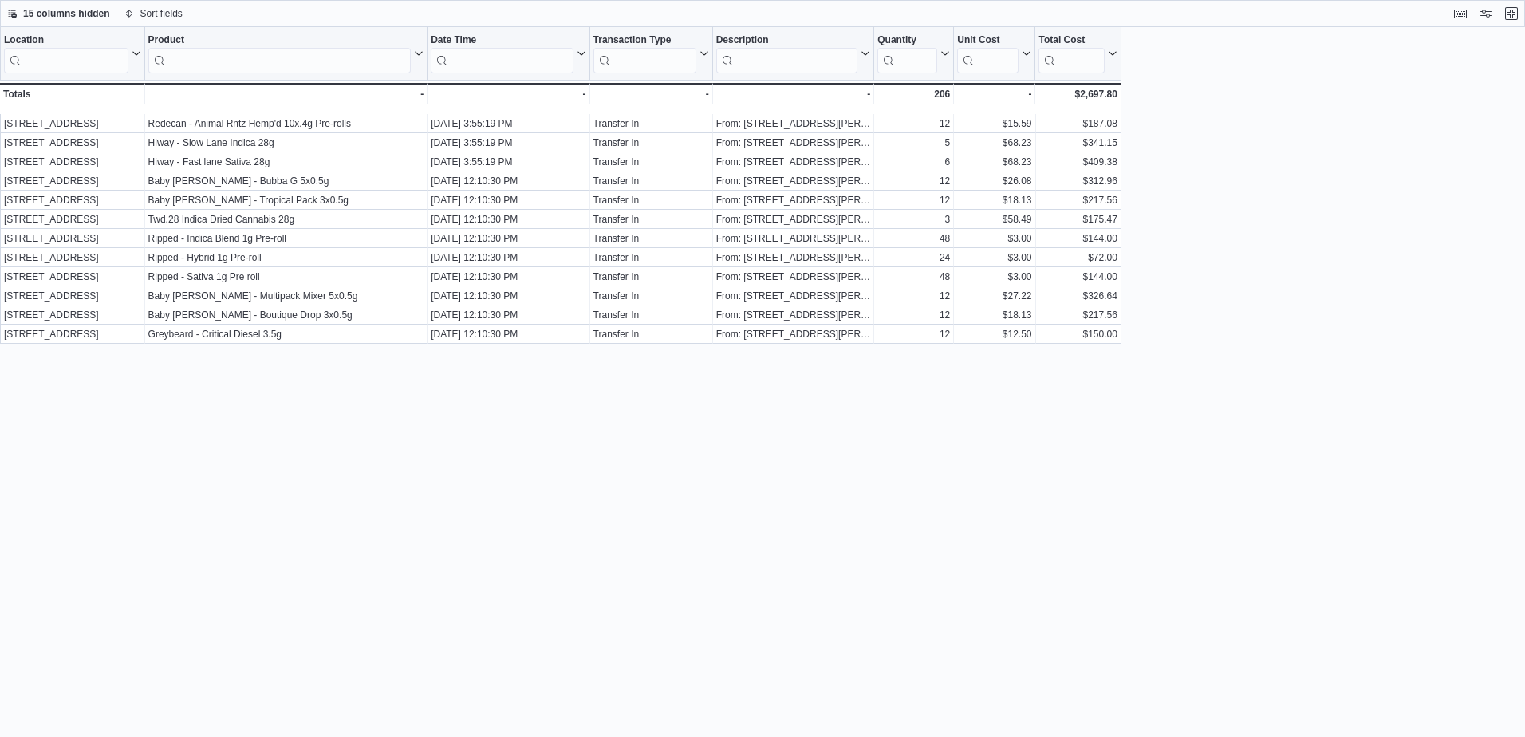
click at [1404, 333] on div "Location Click to view column header actions Product Click to view column heade…" at bounding box center [762, 382] width 1525 height 710
click at [942, 478] on div "Location Click to view column header actions Product Click to view column heade…" at bounding box center [762, 382] width 1525 height 710
